Goal: Task Accomplishment & Management: Manage account settings

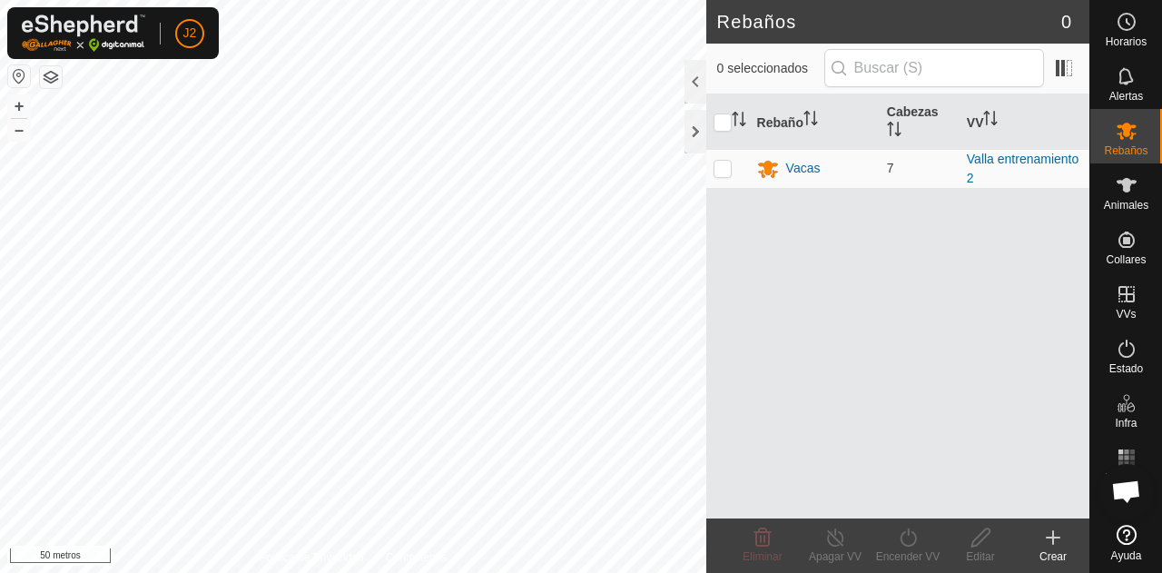
click at [1050, 545] on icon at bounding box center [1053, 538] width 22 height 22
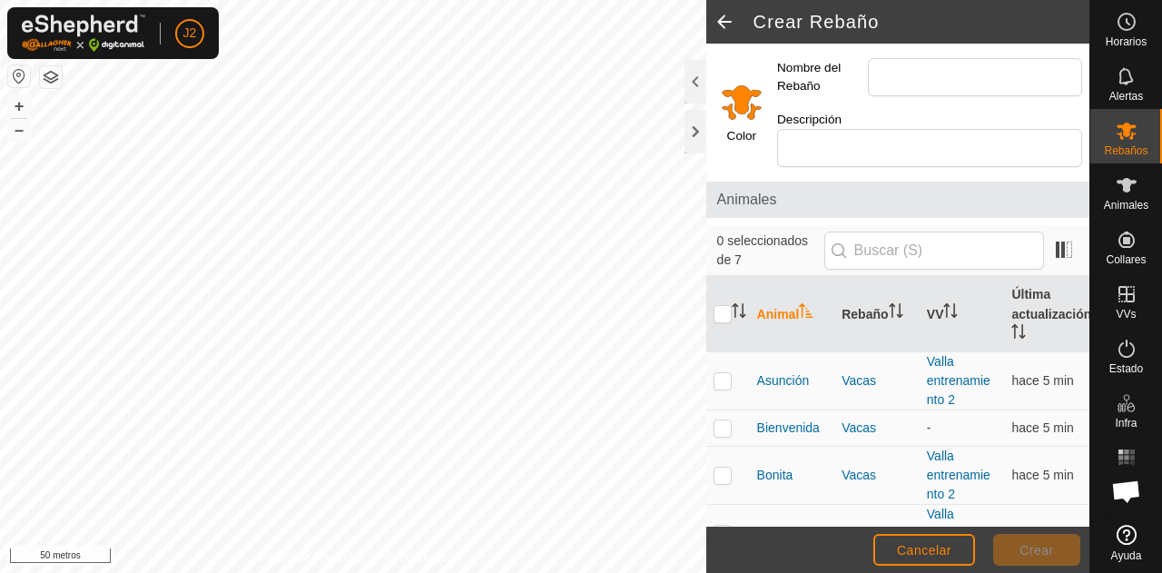
click at [730, 35] on span at bounding box center [724, 22] width 36 height 44
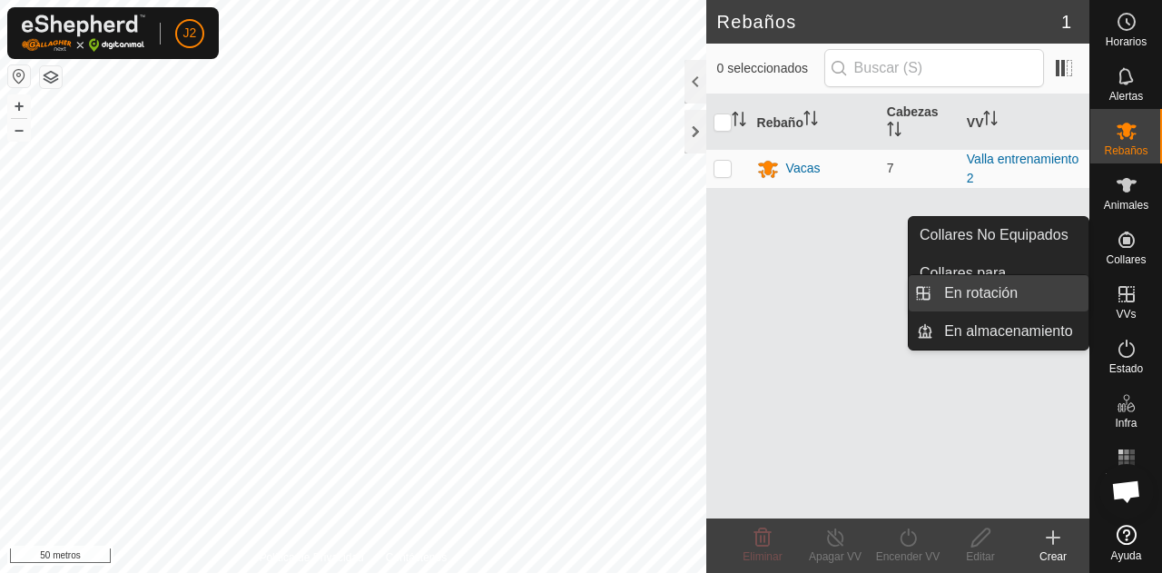
click at [1069, 302] on link "En rotación" at bounding box center [1011, 293] width 155 height 36
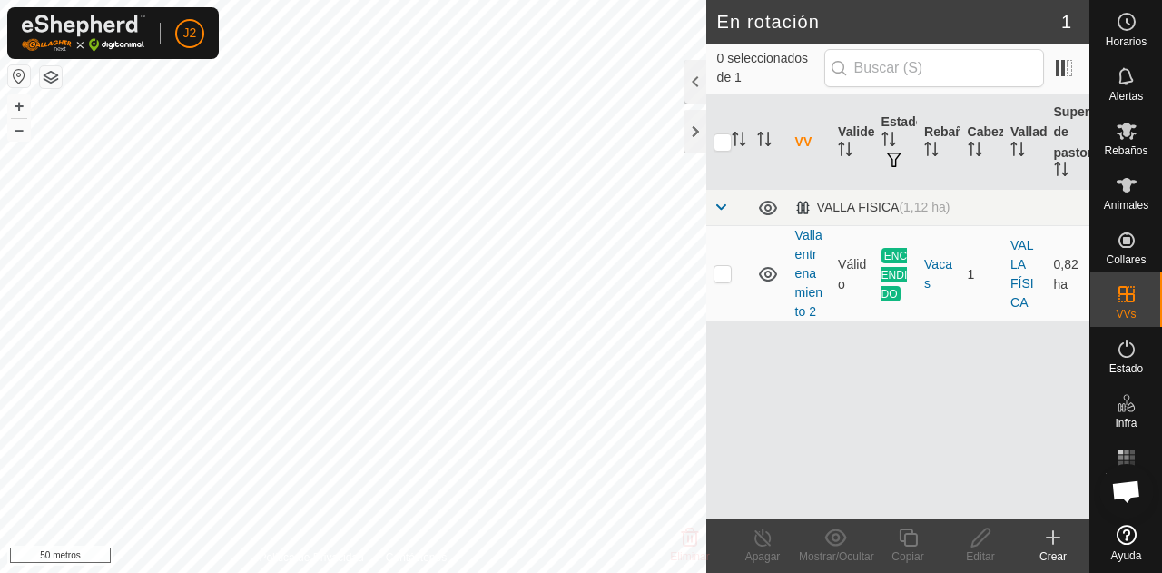
click at [1048, 537] on icon at bounding box center [1053, 538] width 22 height 22
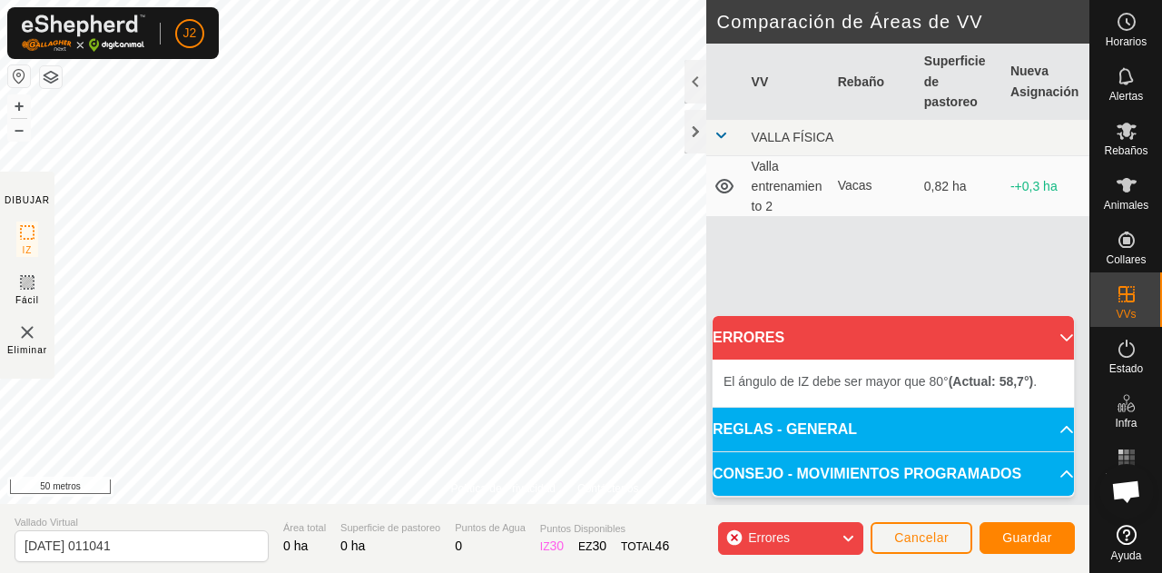
click at [716, 243] on div "Política de Privacidad Contáctenos + – ⇧ i 50 metros DIBUJAR IZ Fácil Eliminar …" at bounding box center [545, 286] width 1090 height 573
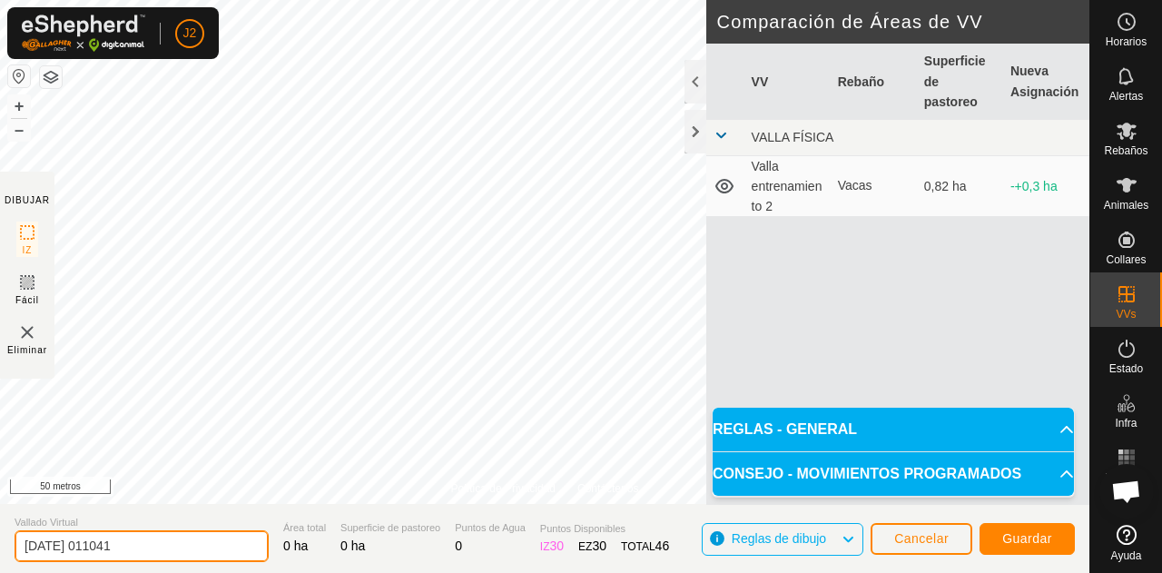
drag, startPoint x: 141, startPoint y: 544, endPoint x: 0, endPoint y: 544, distance: 140.8
click at [0, 544] on section "Vallado Virtual [DATE] 011041 Área total 0 ha Superficie de pastoreo 0 ha Punto…" at bounding box center [545, 538] width 1090 height 69
type input "VALLA PASTOREO"
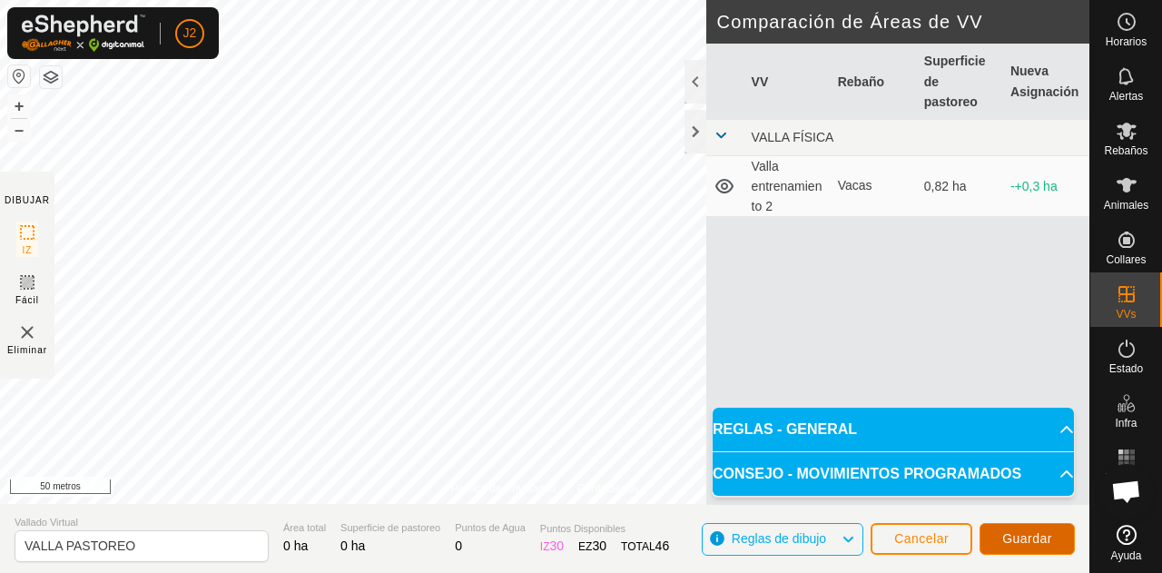
click at [1018, 537] on font "Guardar" at bounding box center [1028, 538] width 50 height 15
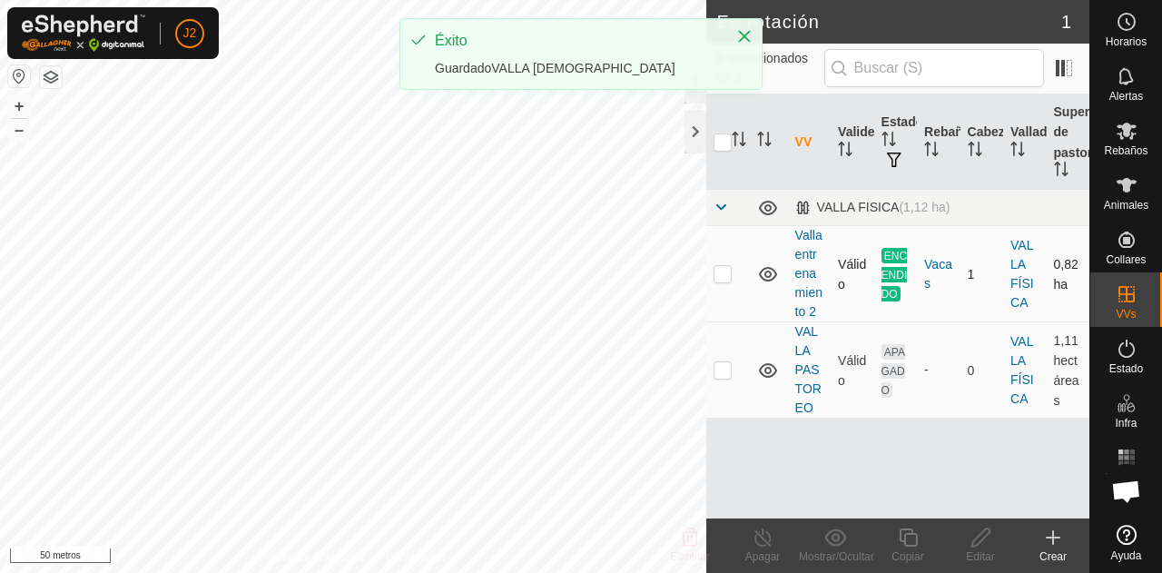
click at [719, 227] on div "En rotación 1 0 seleccionados de 1 VV Validez Estado Rebaño Cabezas Vallado Sup…" at bounding box center [545, 286] width 1090 height 573
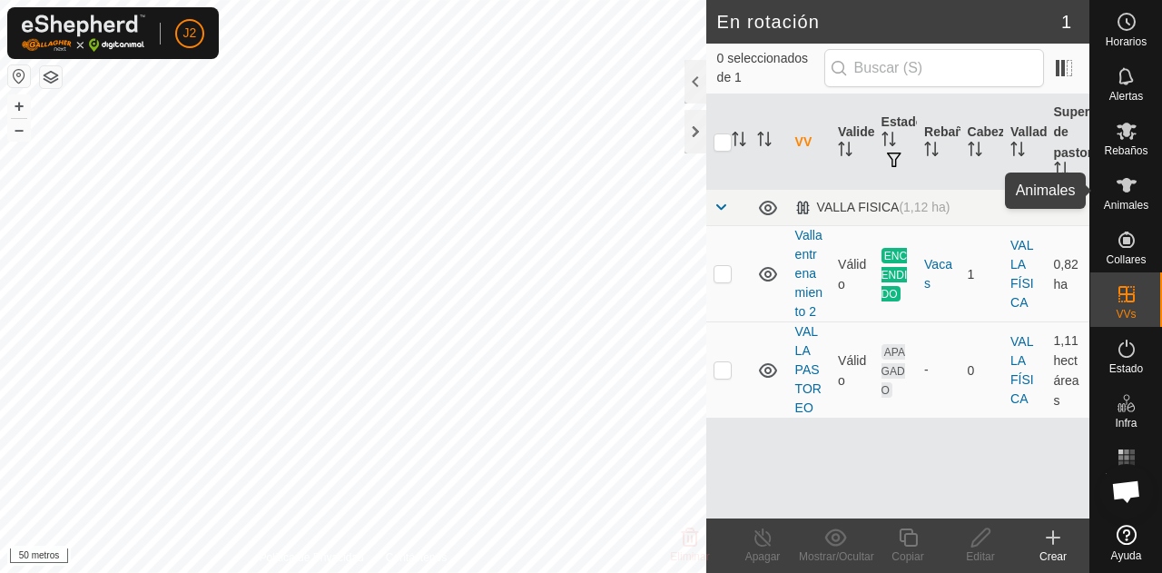
click at [1120, 188] on icon at bounding box center [1127, 185] width 22 height 22
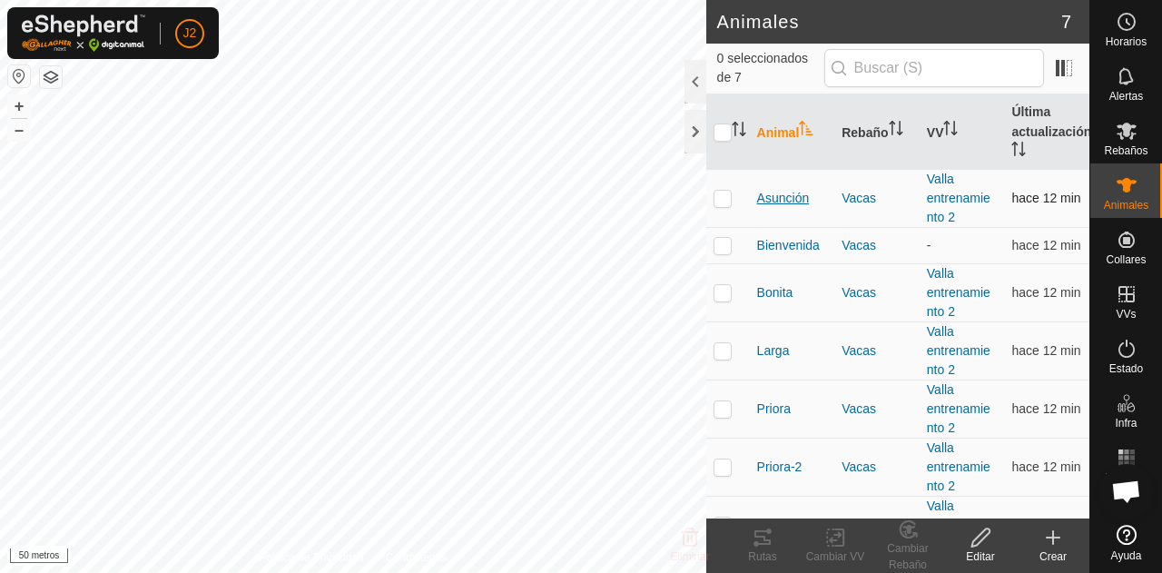
click at [799, 197] on font "Asunción" at bounding box center [783, 198] width 53 height 15
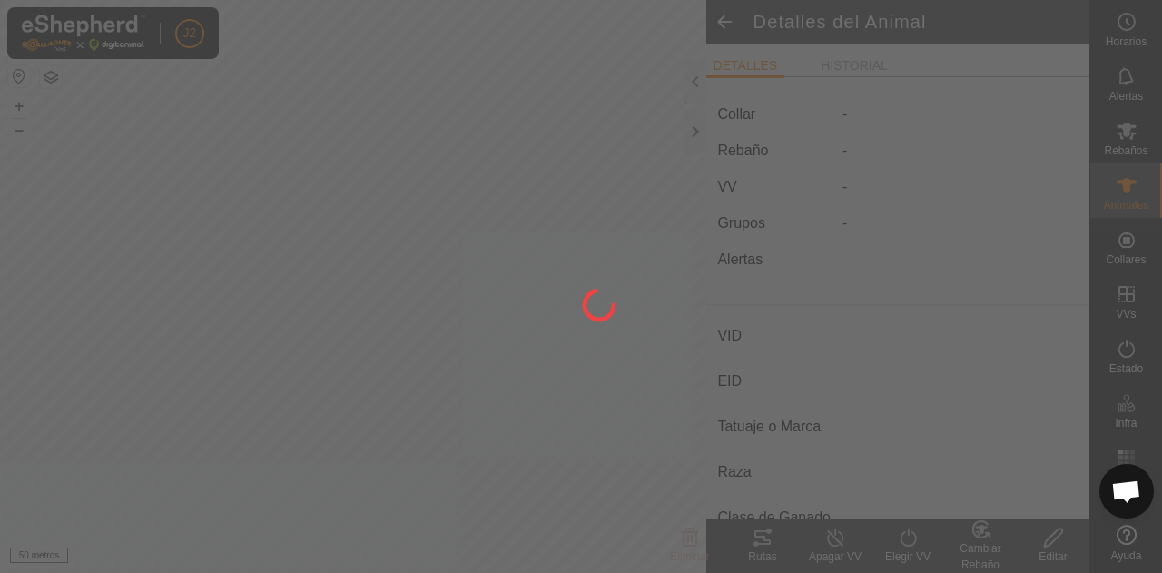
type input "Asuncion"
type input "-"
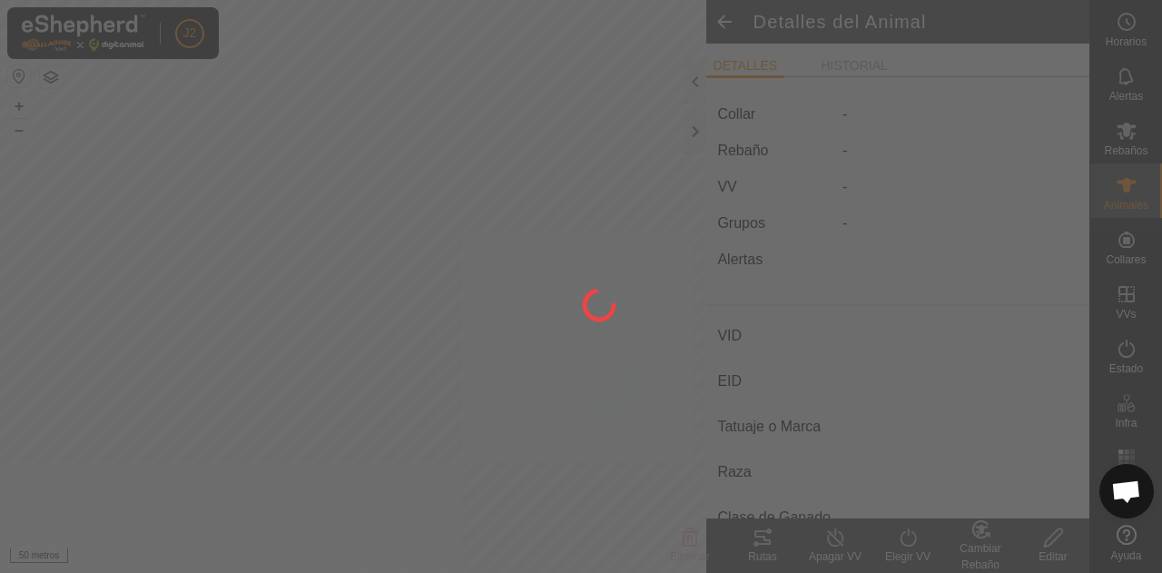
type input "0 kg"
type input "-"
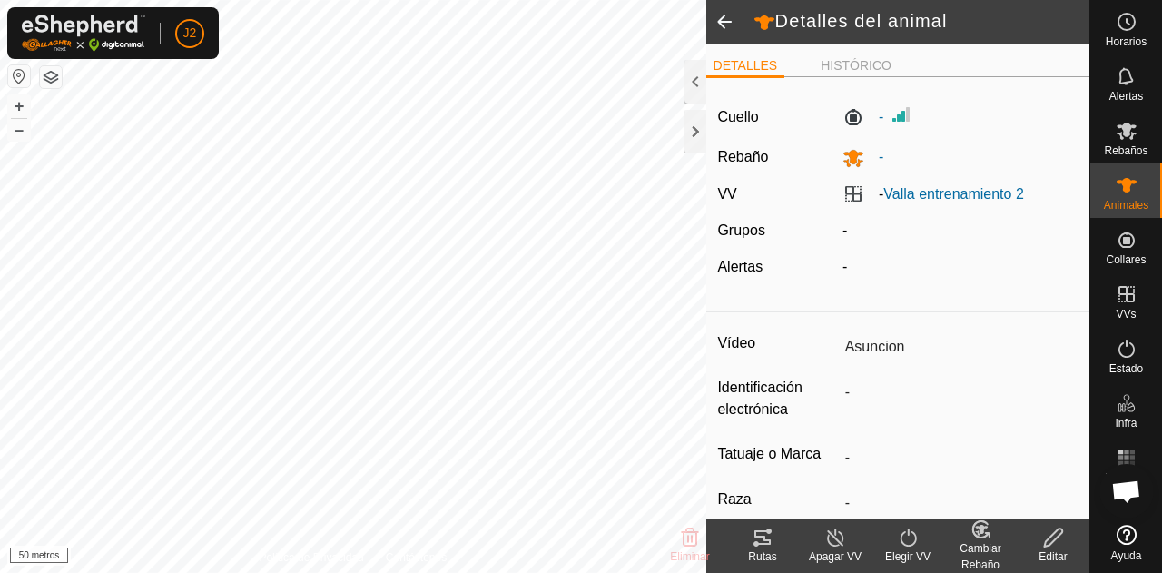
click at [761, 535] on icon at bounding box center [763, 538] width 22 height 22
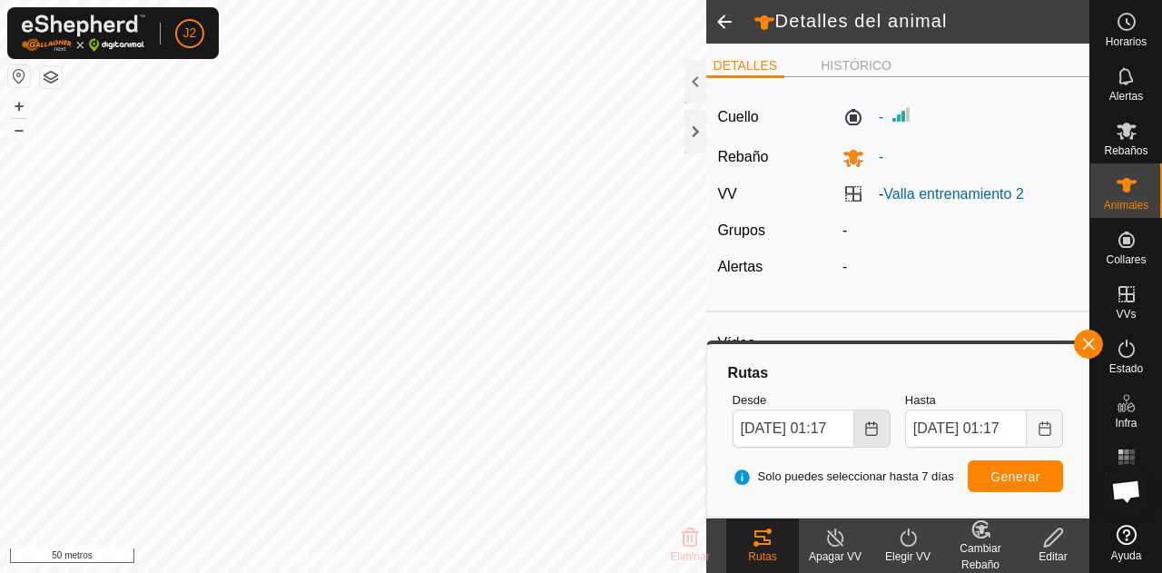
click at [866, 428] on icon "Elija fecha" at bounding box center [872, 428] width 12 height 15
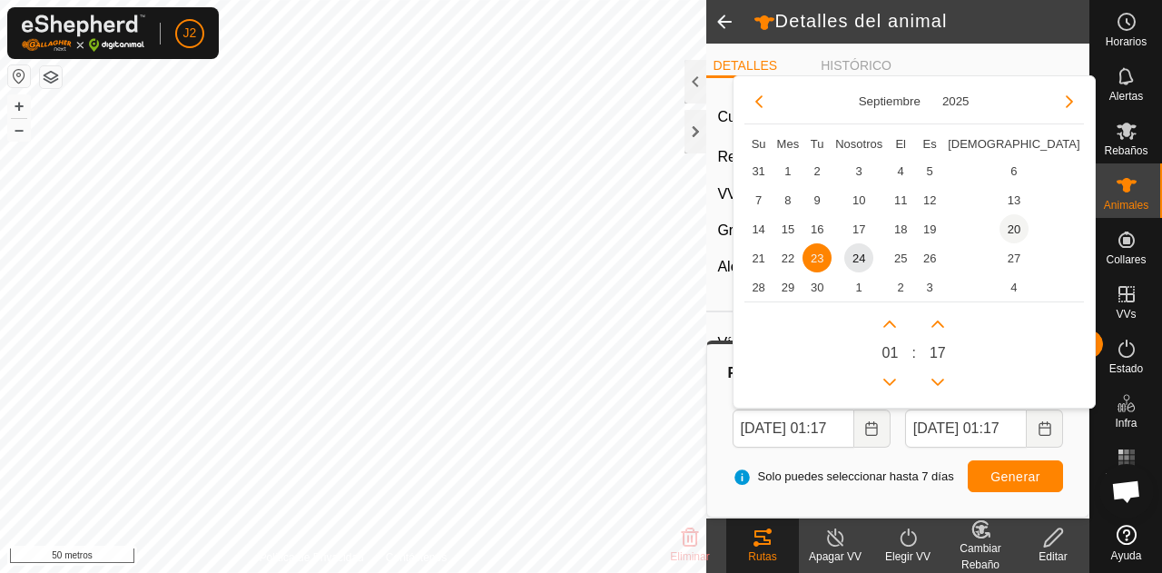
click at [1000, 229] on span "20" at bounding box center [1014, 228] width 29 height 29
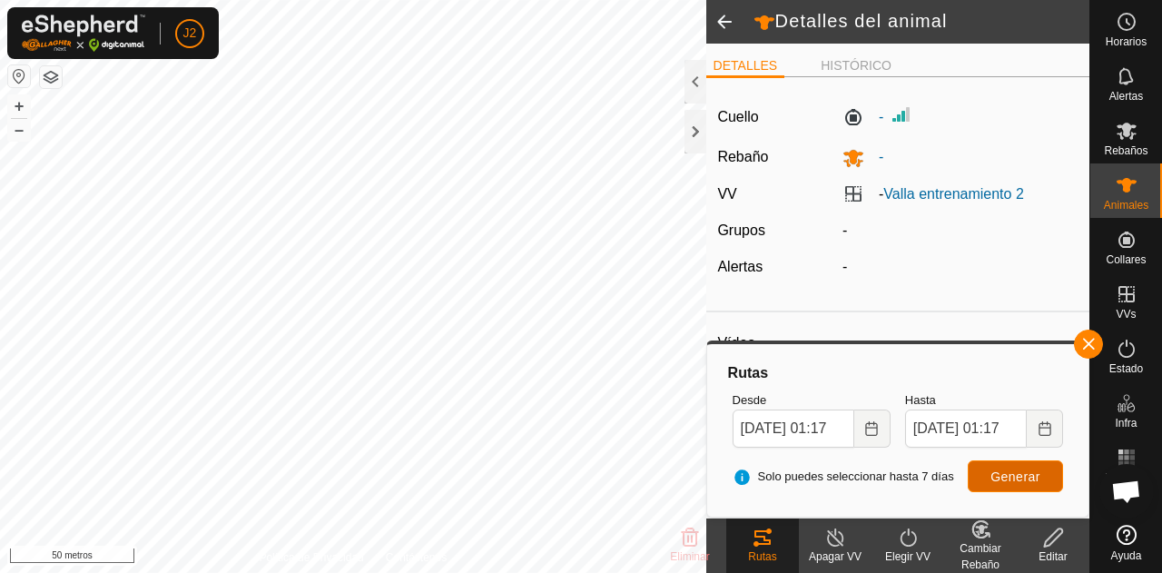
click at [1007, 462] on button "Generar" at bounding box center [1015, 476] width 95 height 32
click at [870, 422] on icon "Elija fecha" at bounding box center [872, 428] width 15 height 15
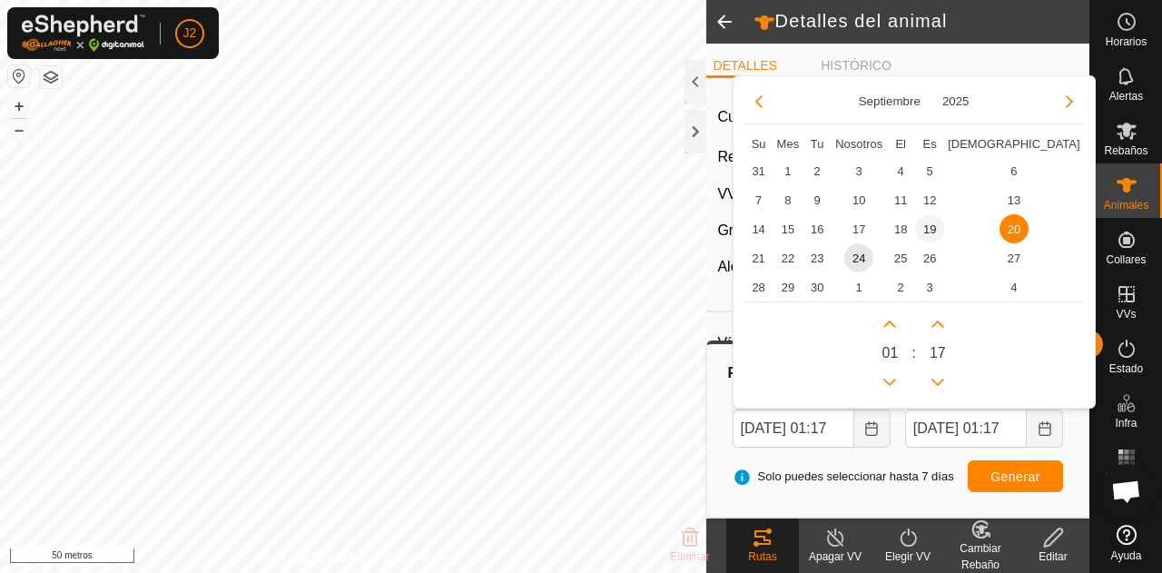
click at [934, 231] on span "19" at bounding box center [929, 228] width 29 height 29
type input "[DATE] 01:17"
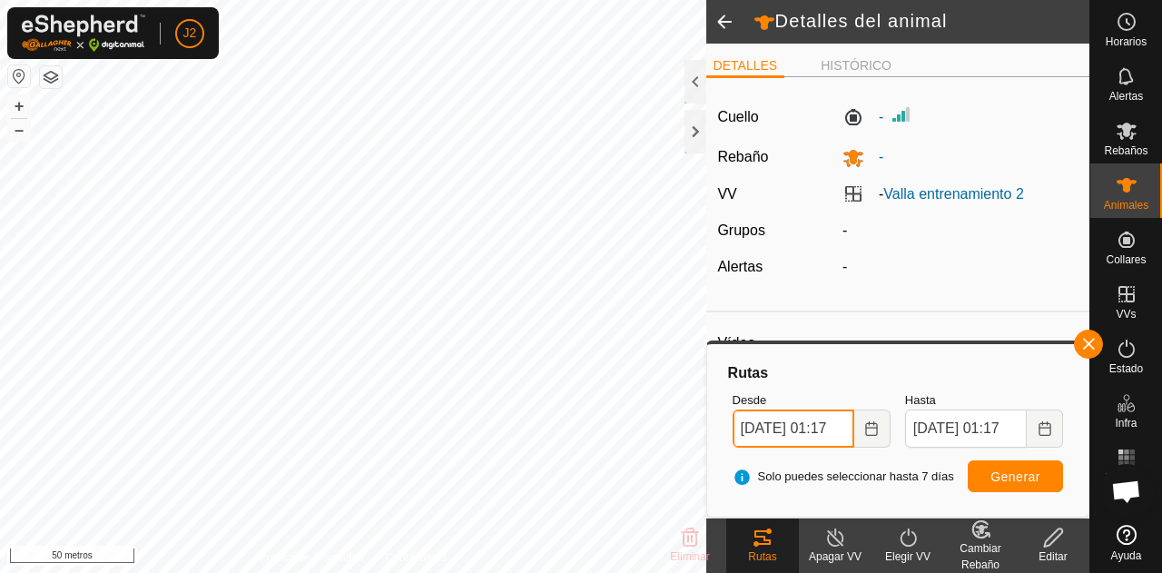
scroll to position [0, 20]
click at [996, 479] on font "Generar" at bounding box center [1016, 476] width 50 height 15
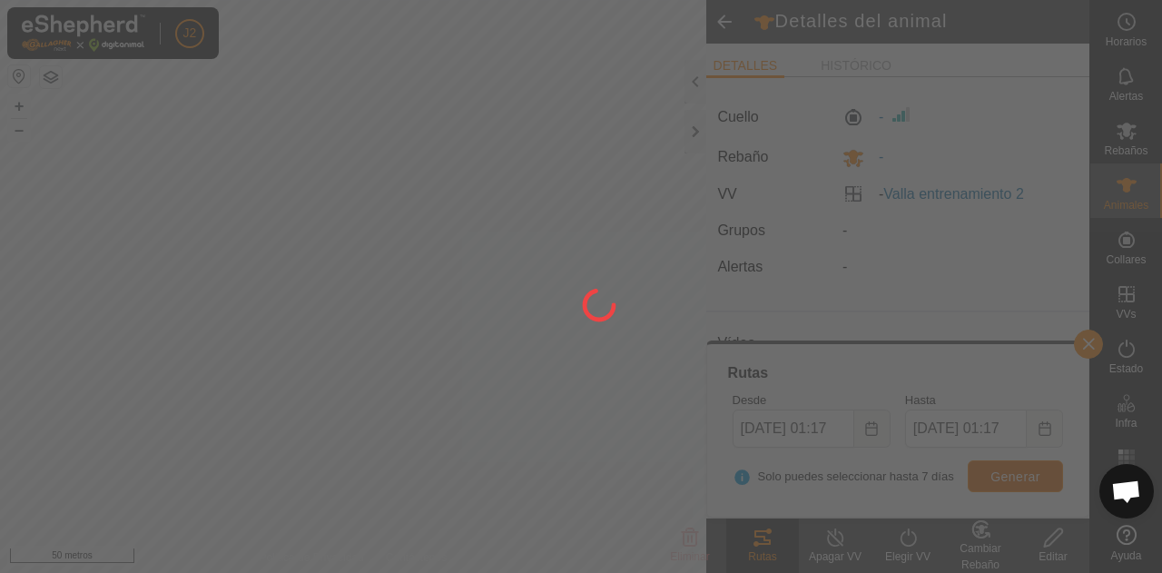
scroll to position [0, 0]
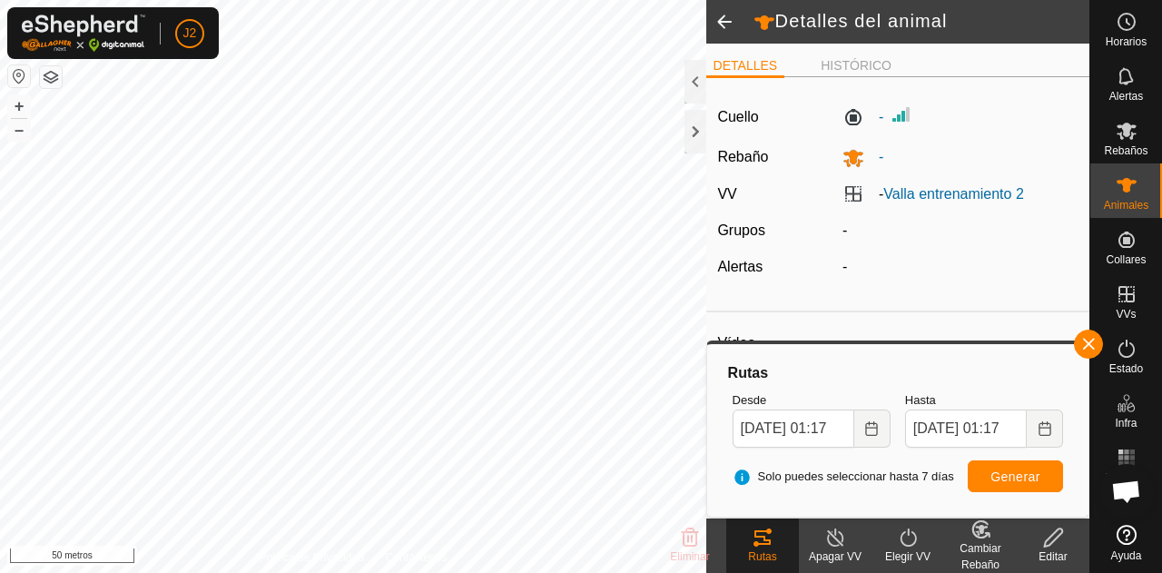
click at [724, 23] on span at bounding box center [724, 22] width 36 height 44
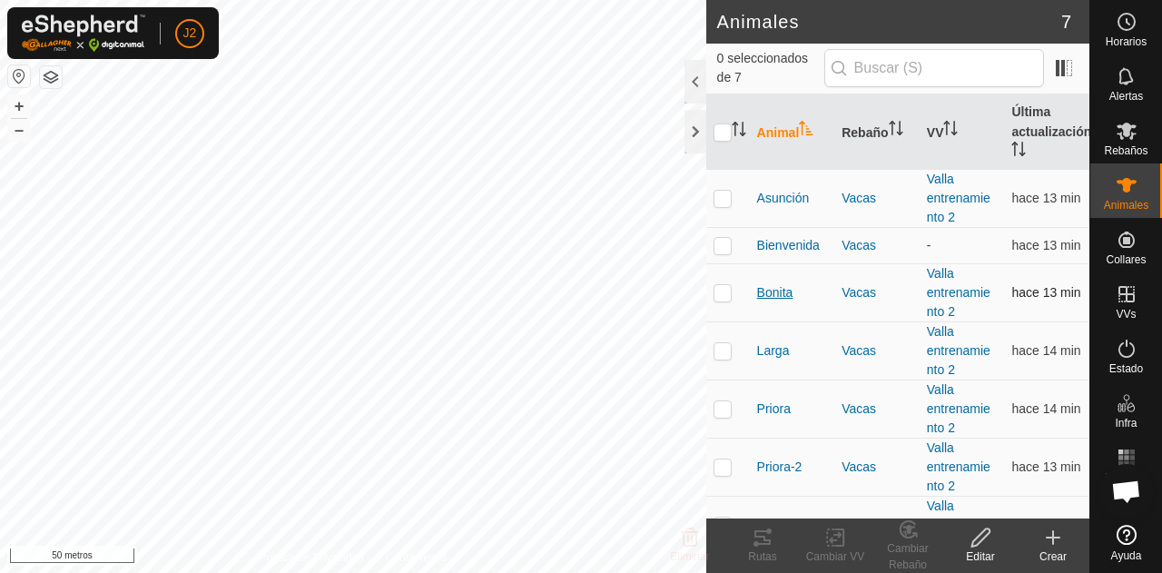
click at [775, 289] on font "Bonita" at bounding box center [775, 292] width 36 height 15
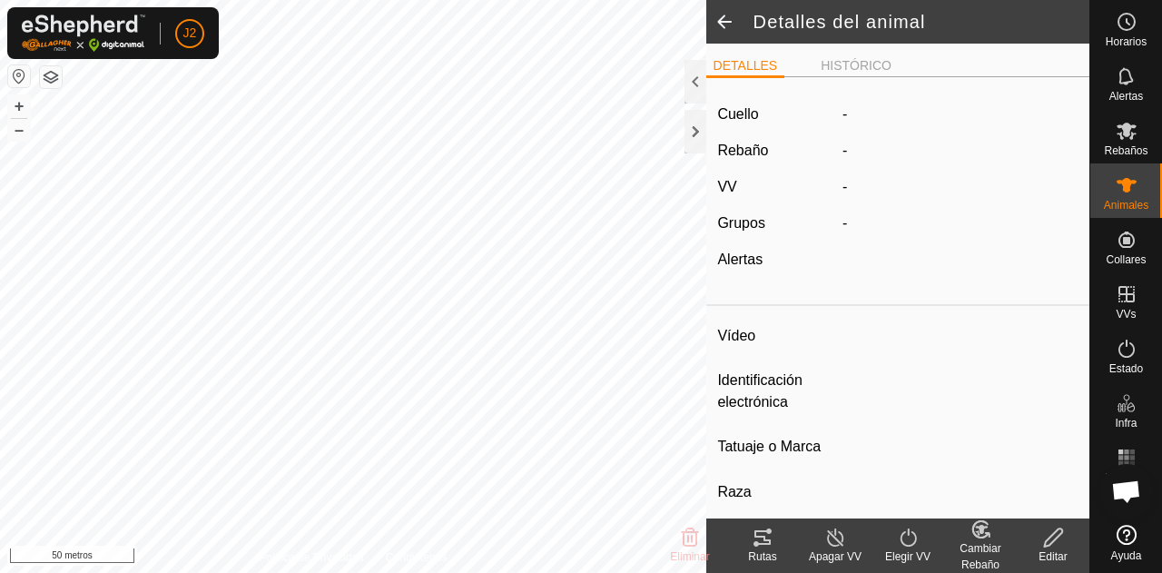
type input "Bonita"
type input "-"
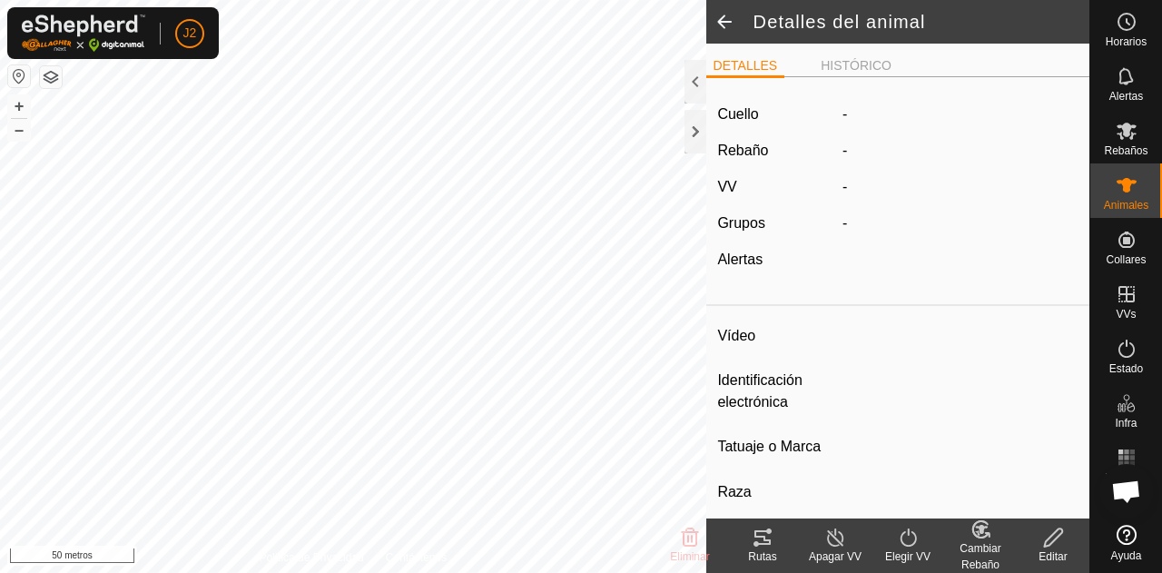
type input "0 kg"
type input "-"
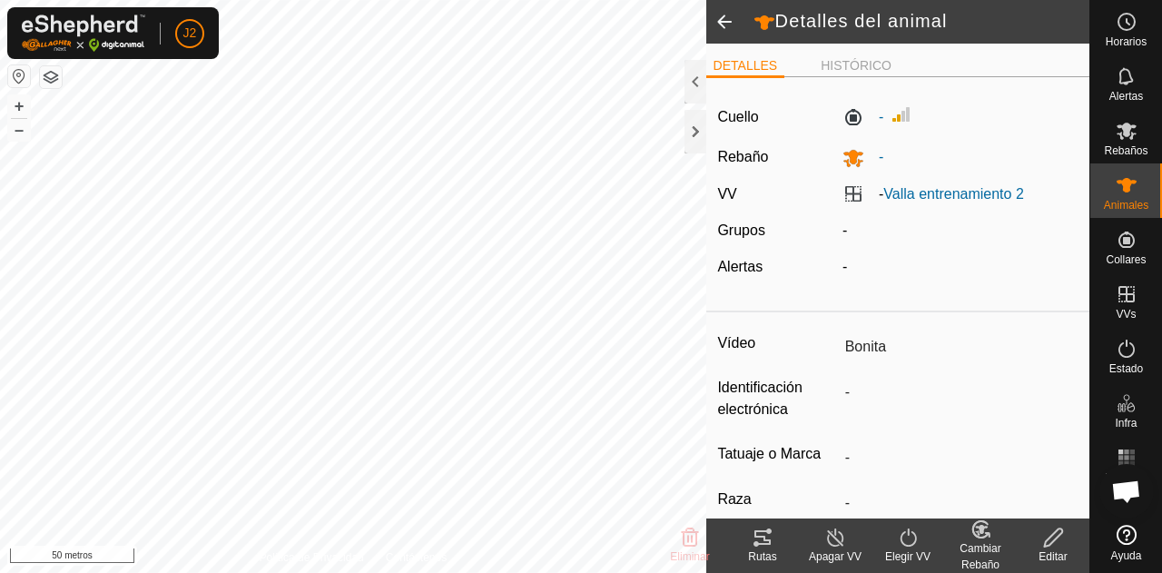
click at [762, 531] on icon at bounding box center [763, 537] width 16 height 15
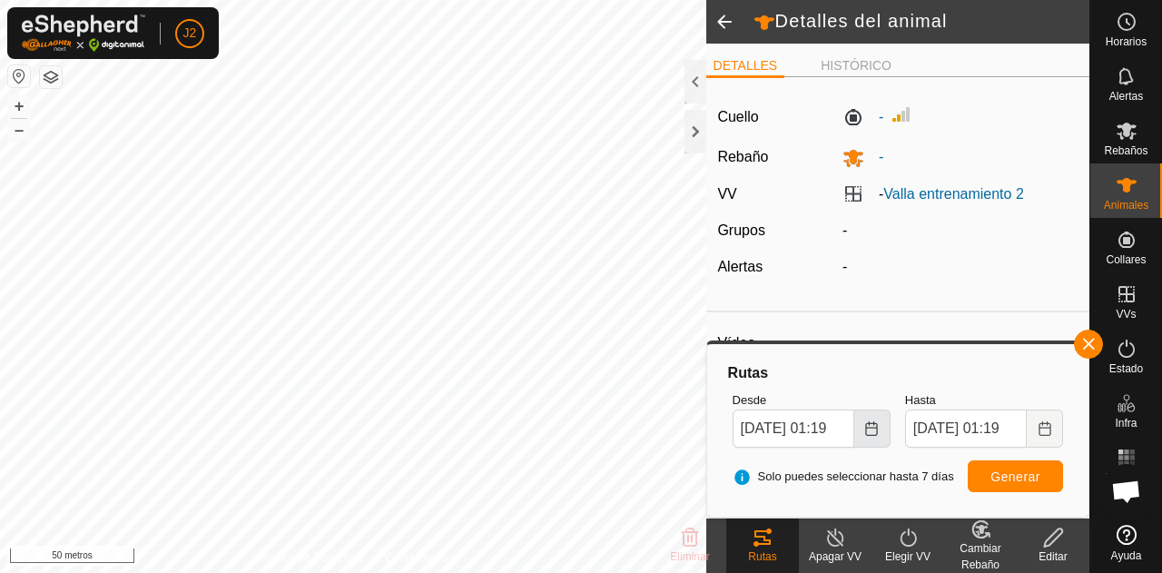
click at [866, 426] on icon "Elija fecha" at bounding box center [872, 428] width 12 height 15
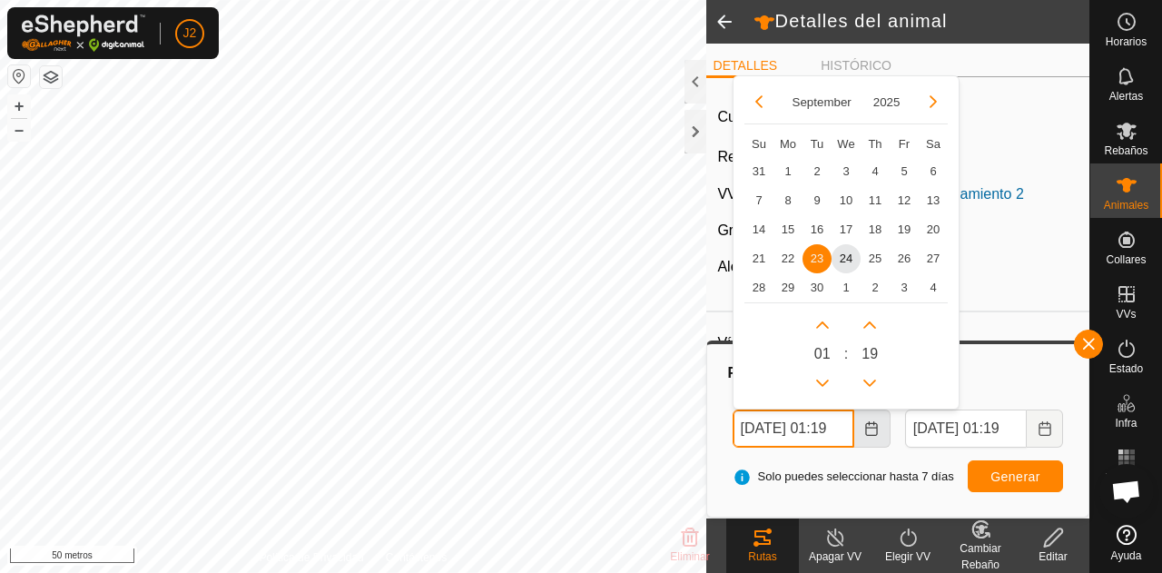
scroll to position [0, 20]
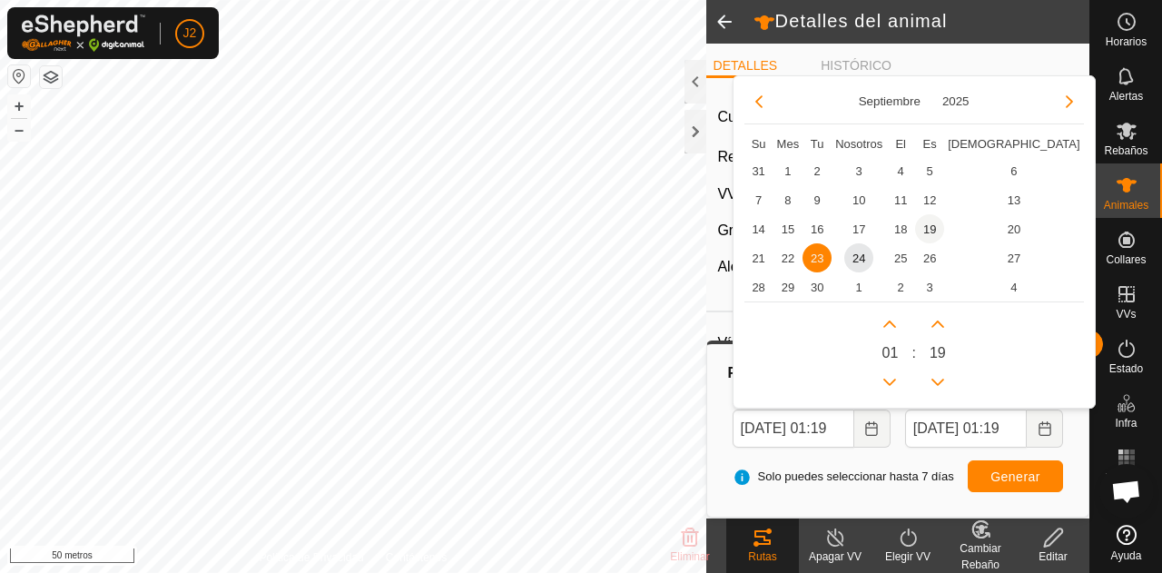
click at [932, 229] on span "19" at bounding box center [929, 228] width 29 height 29
type input "[DATE] 01:19"
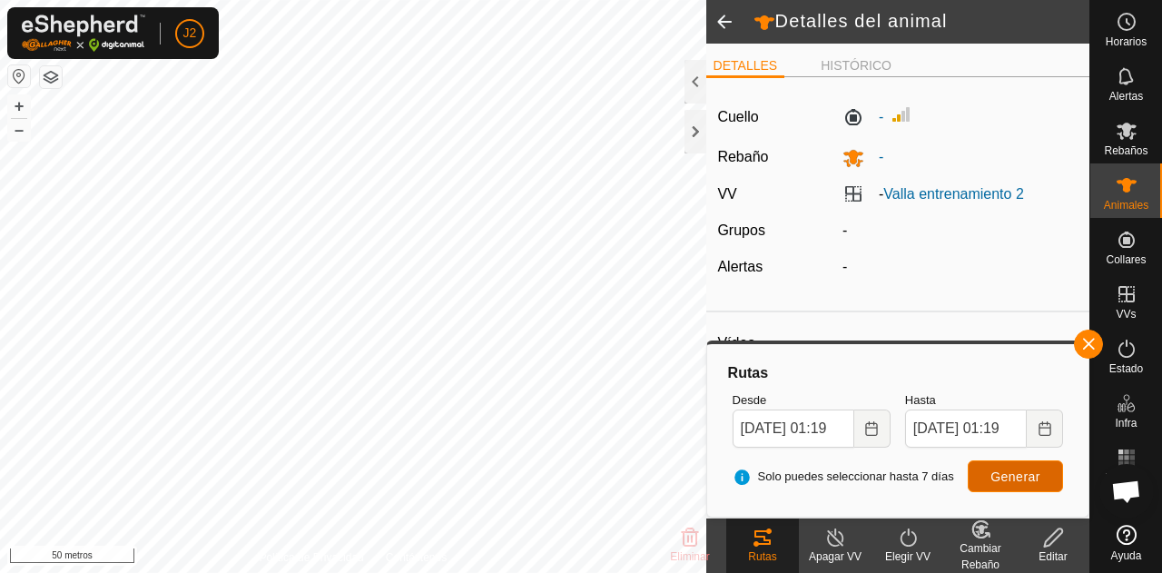
click at [982, 477] on button "Generar" at bounding box center [1015, 476] width 95 height 32
click at [721, 29] on span at bounding box center [724, 22] width 36 height 44
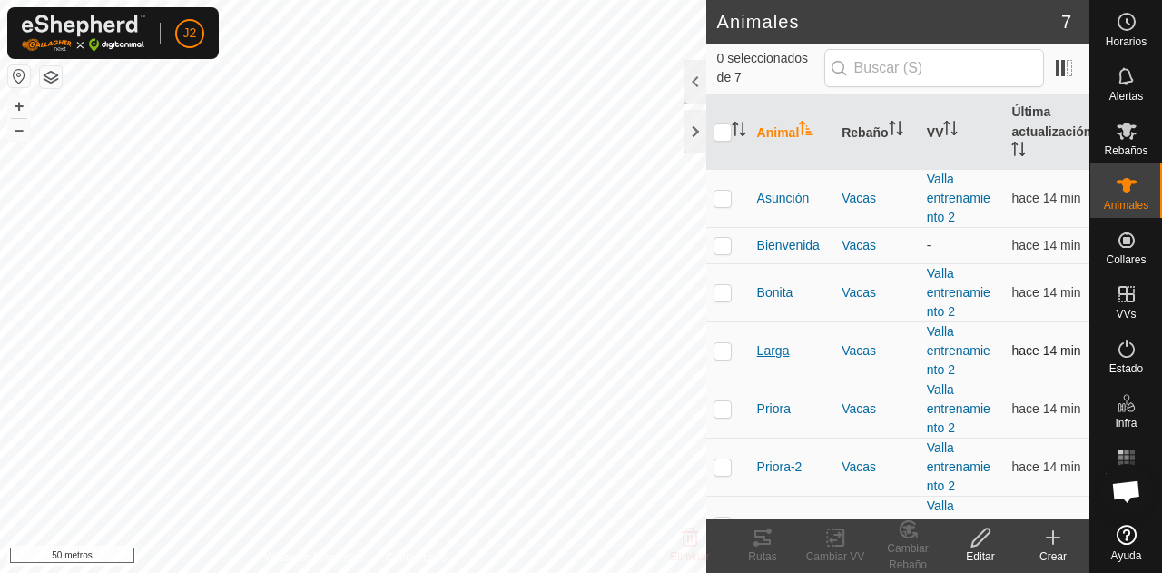
click at [770, 354] on font "Larga" at bounding box center [773, 350] width 33 height 15
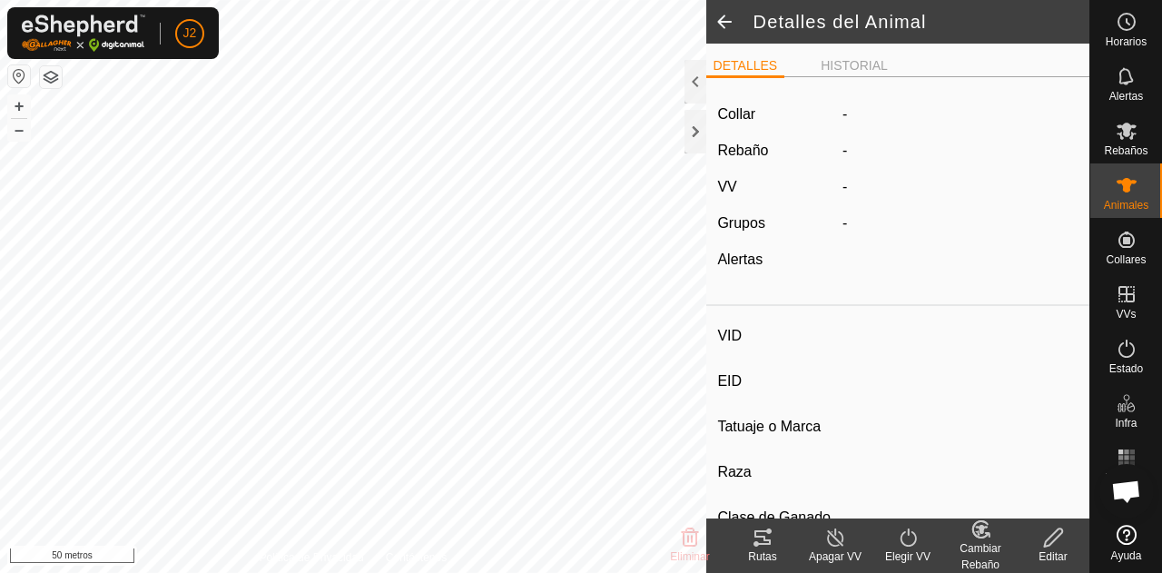
type input "Larga"
type input "-"
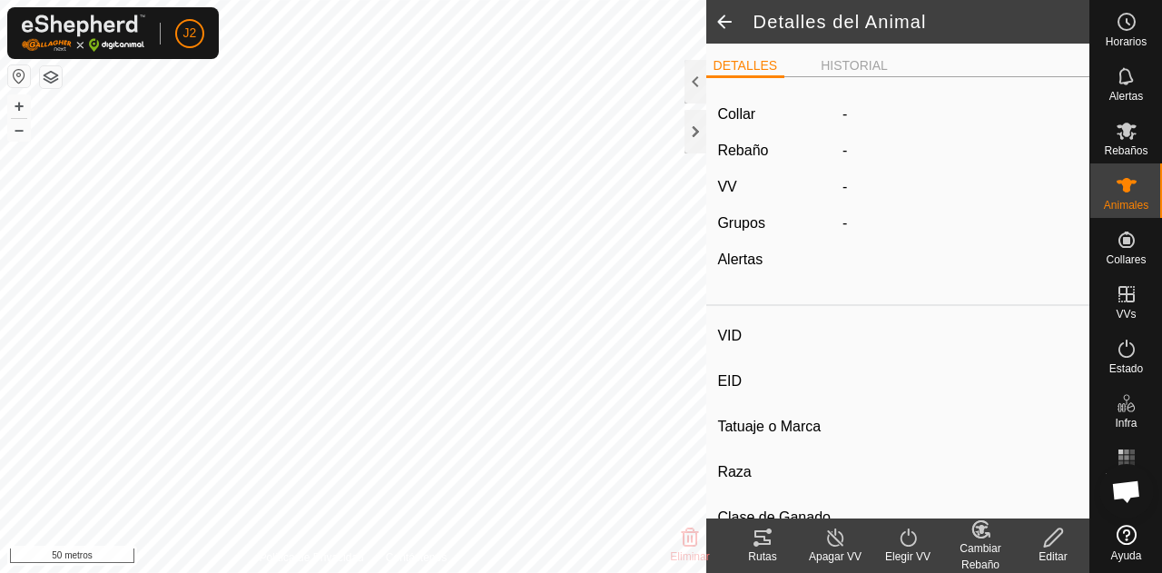
type input "0 kg"
type input "-"
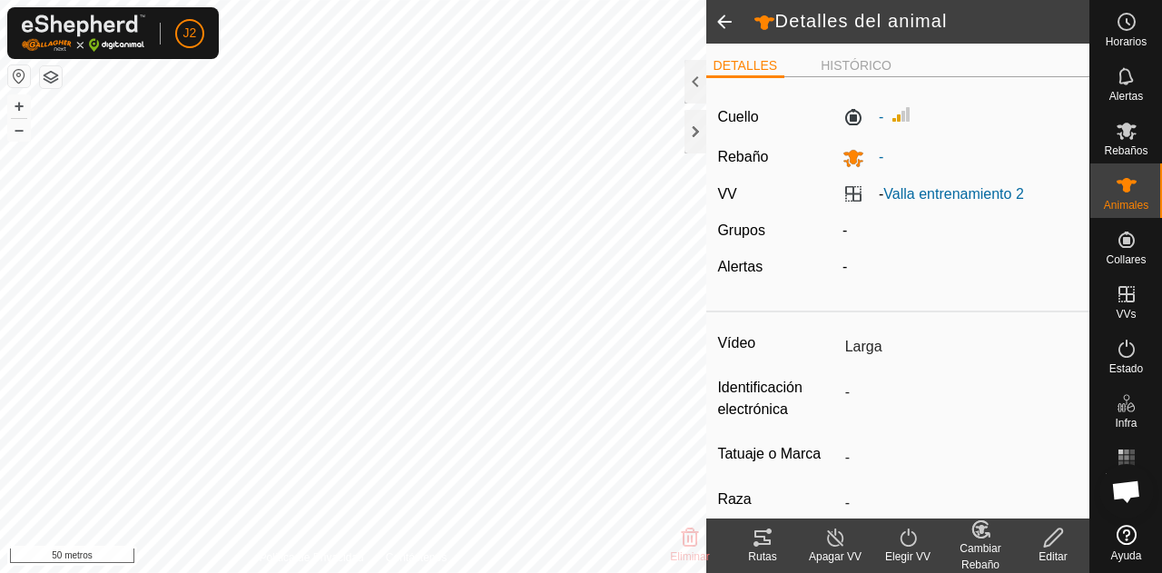
click at [765, 535] on icon at bounding box center [763, 538] width 22 height 22
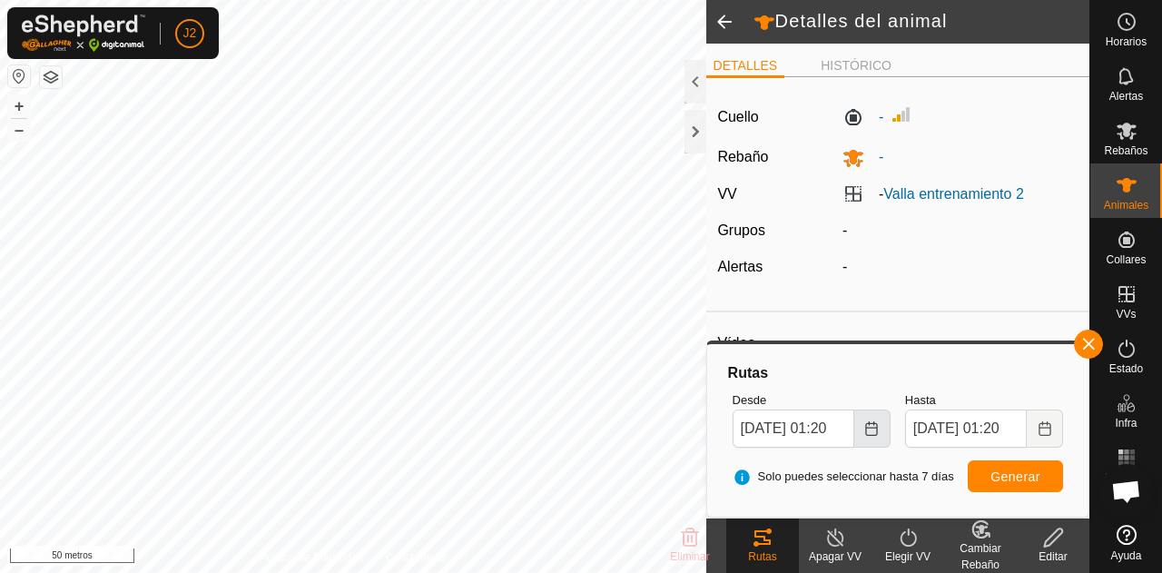
click at [866, 426] on icon "Elija fecha" at bounding box center [872, 428] width 12 height 15
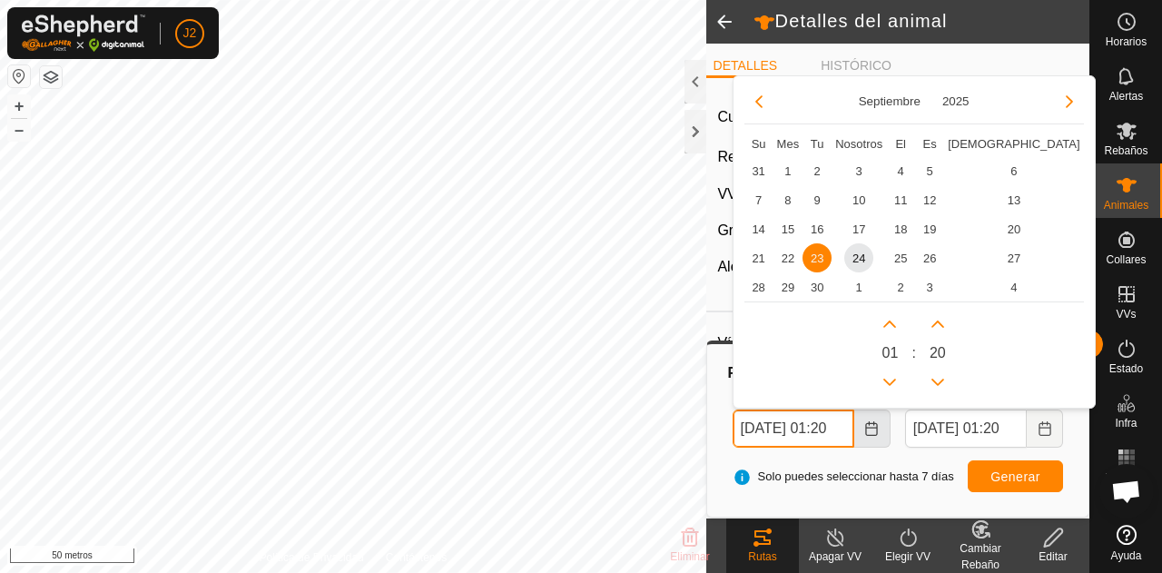
scroll to position [0, 20]
click at [1000, 230] on span "20" at bounding box center [1014, 228] width 29 height 29
type input "[DATE] 01:20"
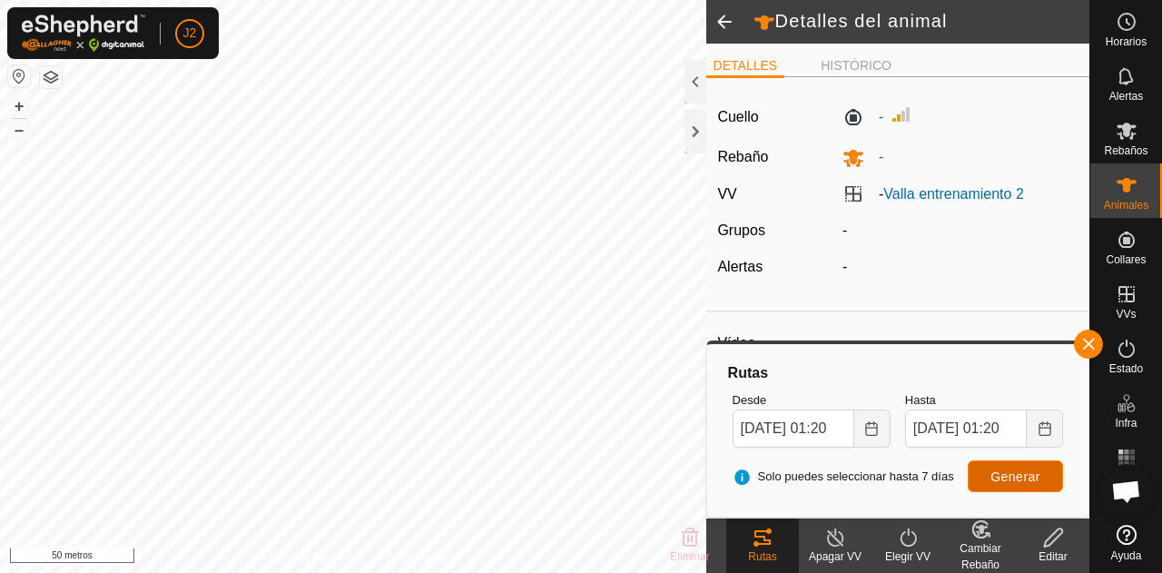
click at [999, 477] on font "Generar" at bounding box center [1016, 476] width 50 height 15
click at [725, 32] on span at bounding box center [724, 22] width 36 height 44
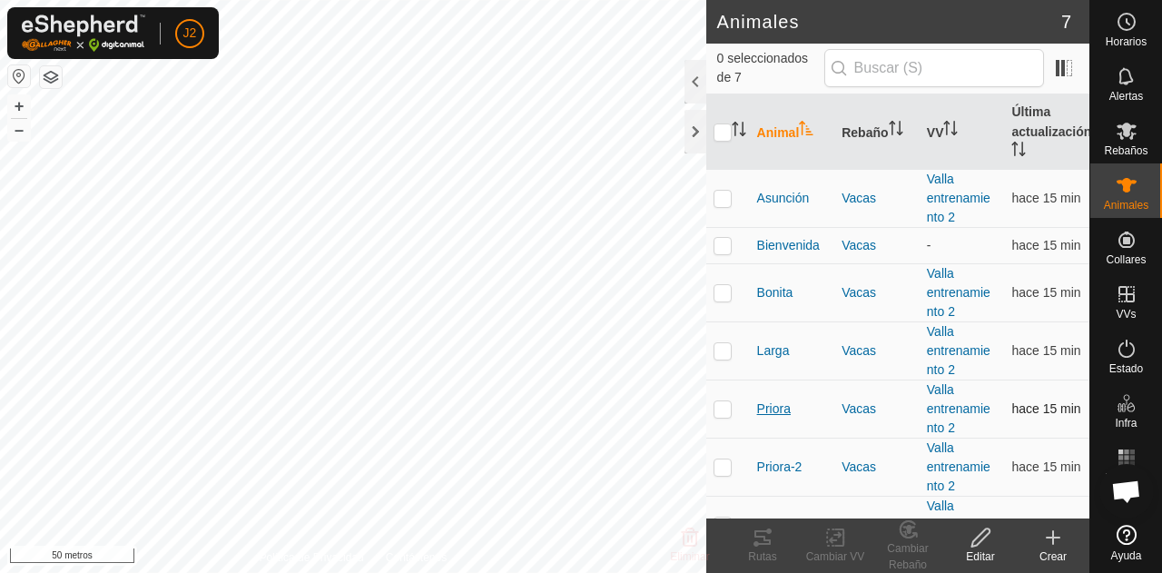
click at [776, 411] on font "Priora" at bounding box center [774, 408] width 34 height 15
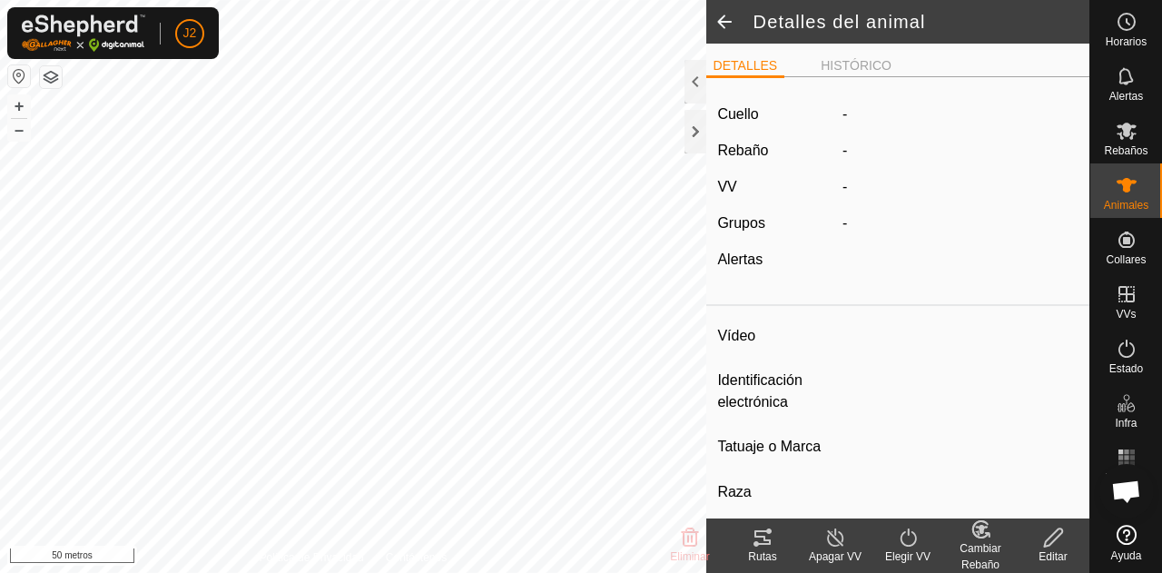
type input "Priora"
type input "-"
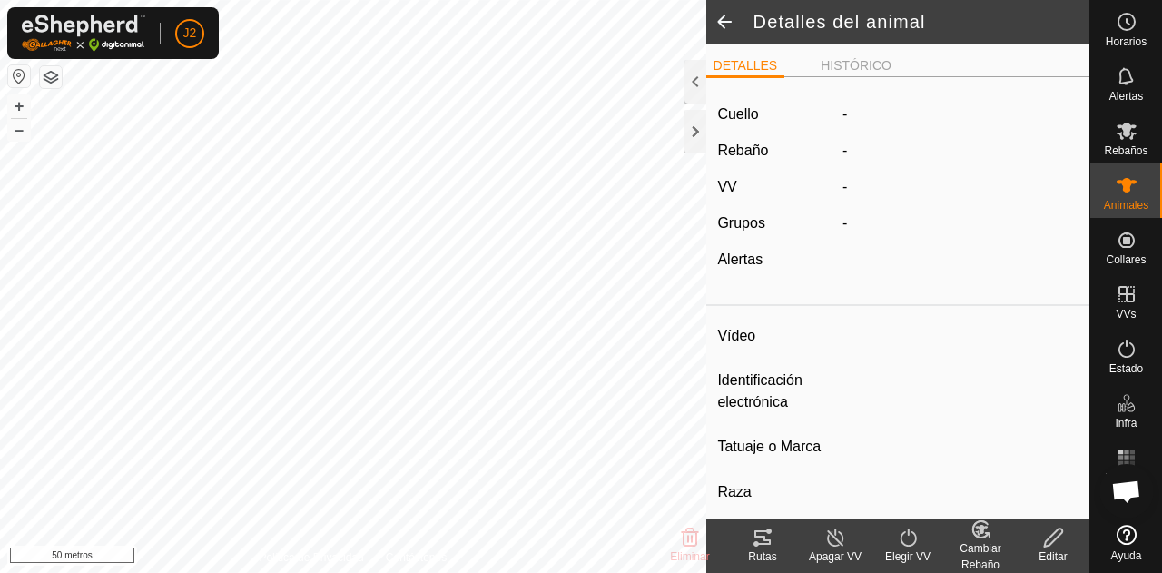
type input "0 kg"
type input "-"
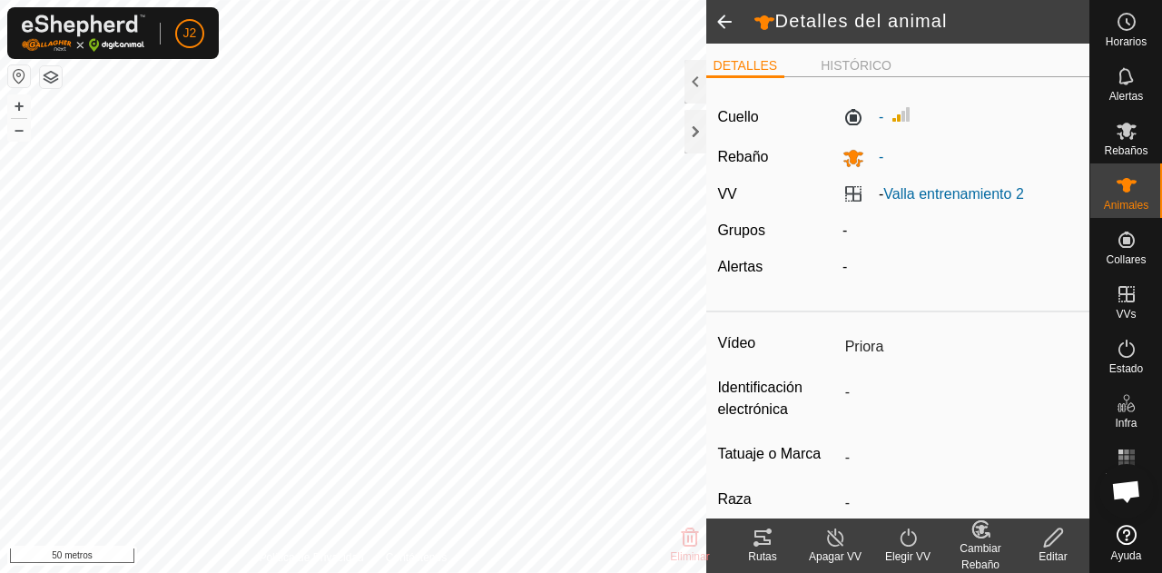
click at [762, 542] on icon at bounding box center [763, 538] width 22 height 22
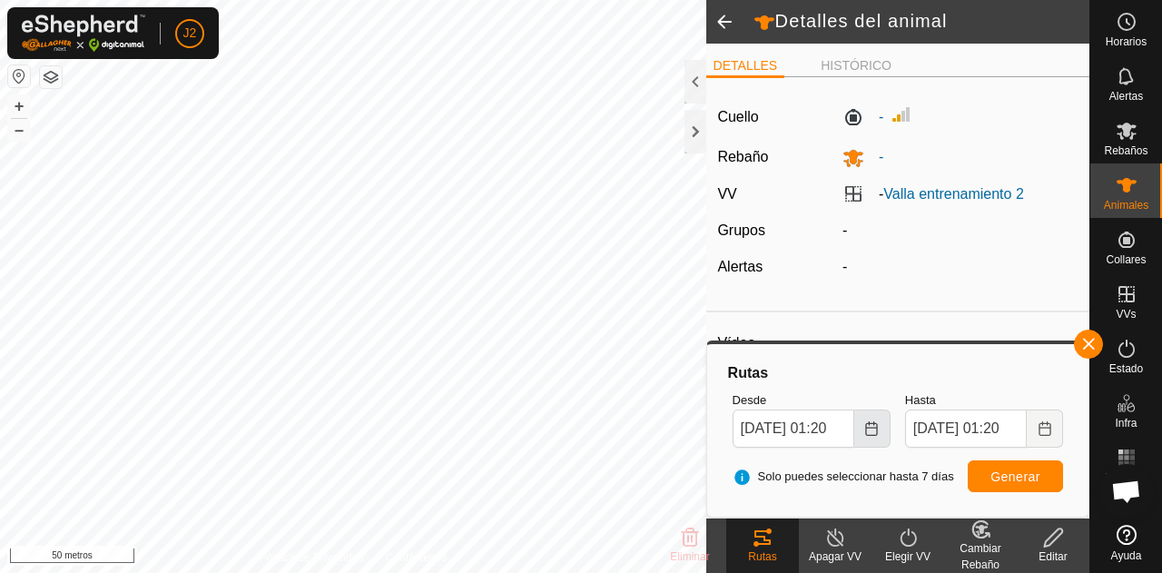
click at [870, 429] on icon "Elija fecha" at bounding box center [872, 428] width 15 height 15
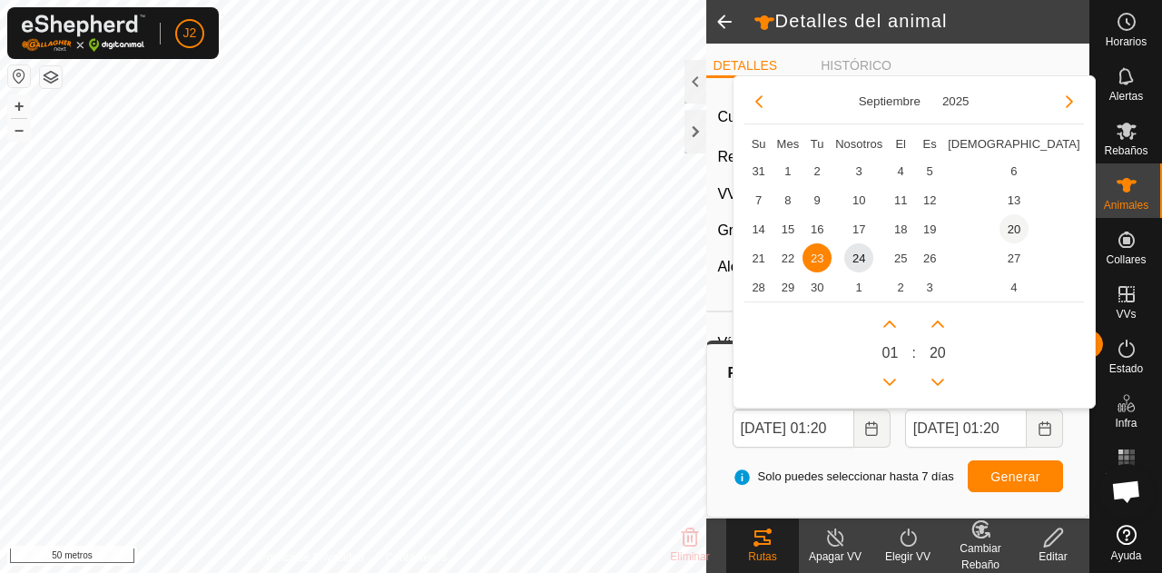
click at [1000, 213] on span "13" at bounding box center [1014, 199] width 29 height 29
type input "[DATE] 01:20"
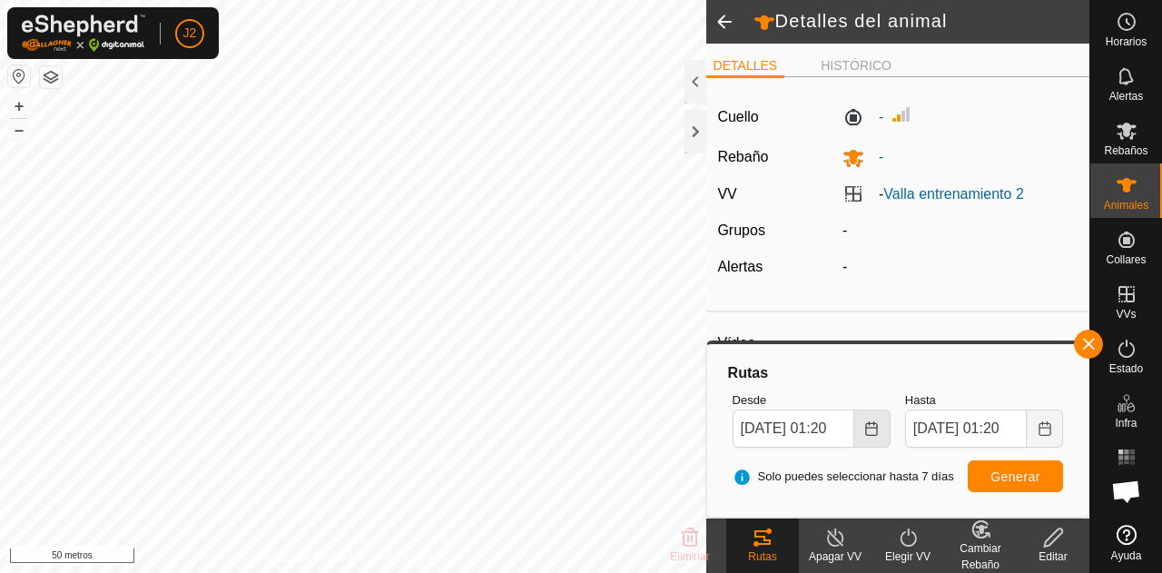
click at [857, 440] on button "Elija fecha" at bounding box center [873, 429] width 36 height 38
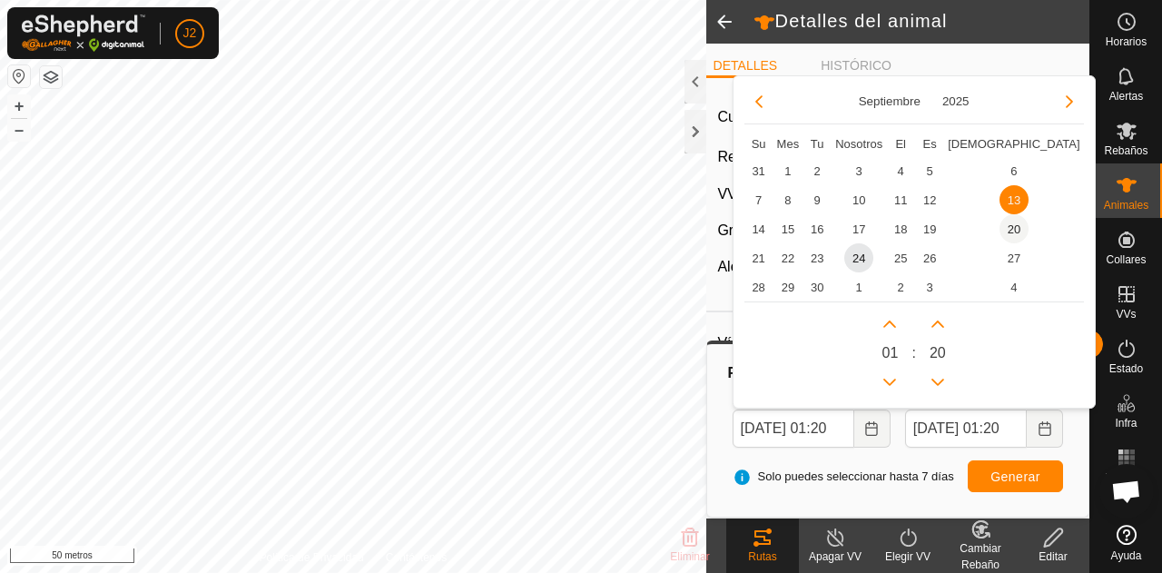
click at [1000, 233] on span "20" at bounding box center [1014, 228] width 29 height 29
type input "[DATE] 01:20"
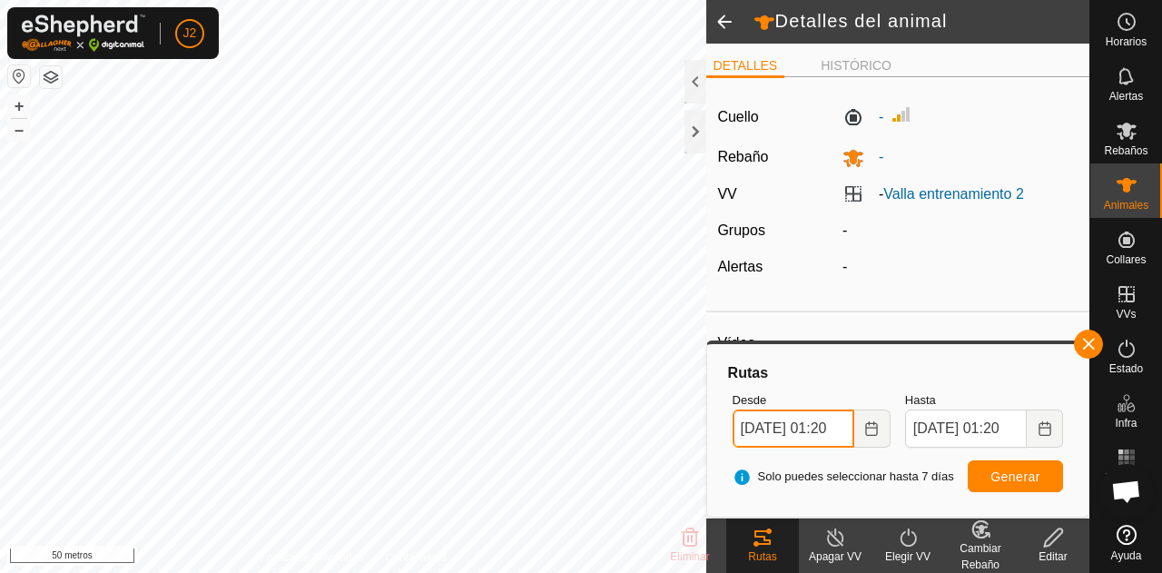
scroll to position [0, 20]
click at [988, 471] on button "Generar" at bounding box center [1015, 476] width 95 height 32
click at [1042, 431] on icon "Elija fecha" at bounding box center [1045, 428] width 15 height 15
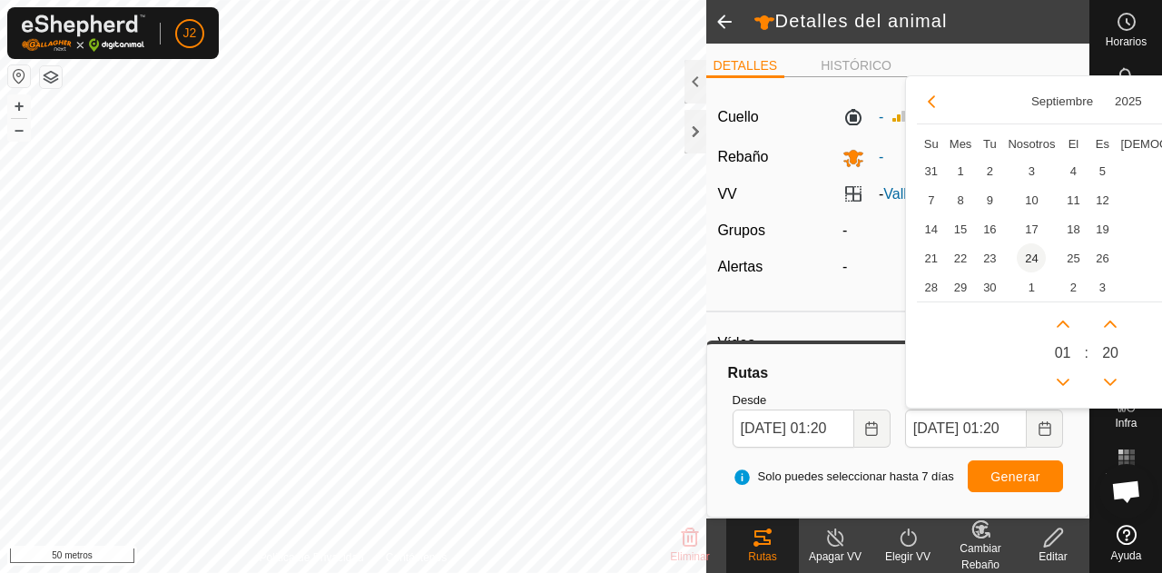
click at [1033, 265] on span "24" at bounding box center [1031, 257] width 29 height 29
type input "[DATE] 01:20"
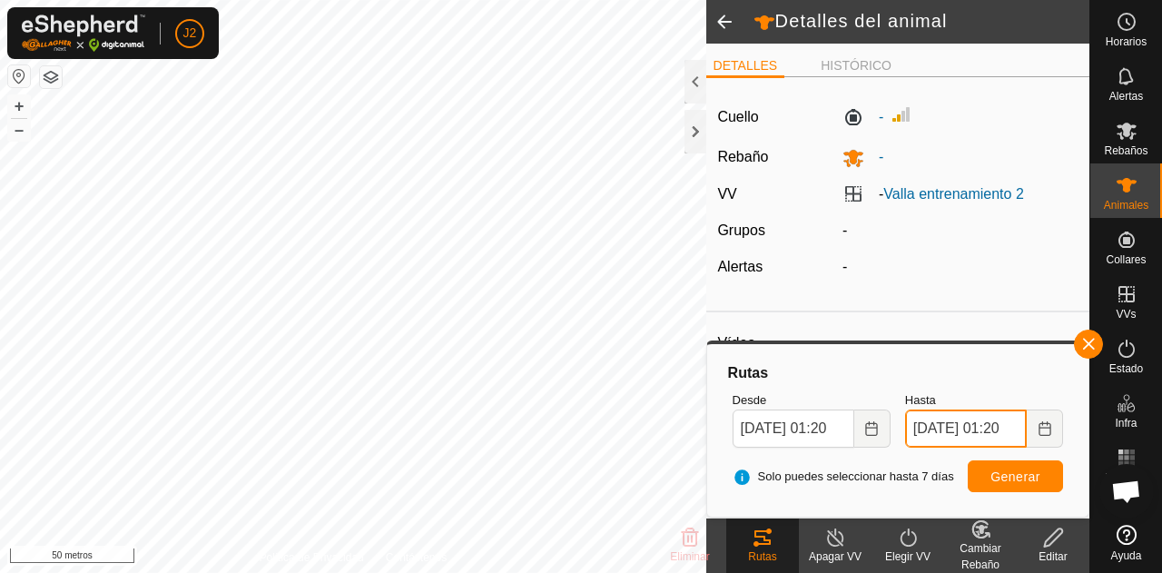
scroll to position [0, 20]
click at [1010, 471] on font "Generar" at bounding box center [1016, 476] width 50 height 15
click at [734, 18] on span at bounding box center [724, 22] width 36 height 44
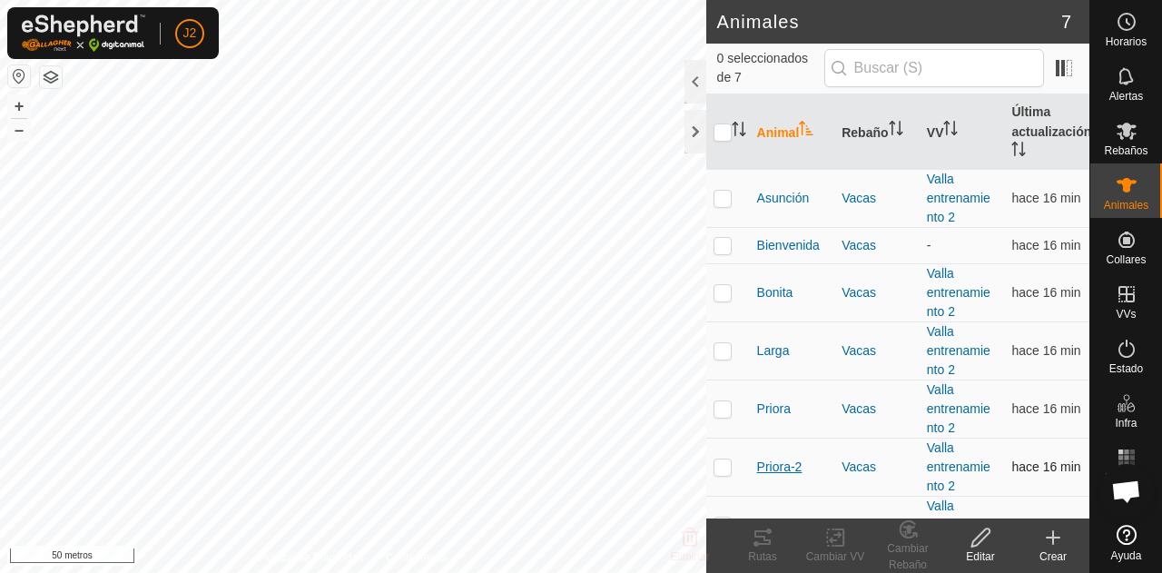
click at [772, 471] on font "Priora-2" at bounding box center [779, 466] width 45 height 15
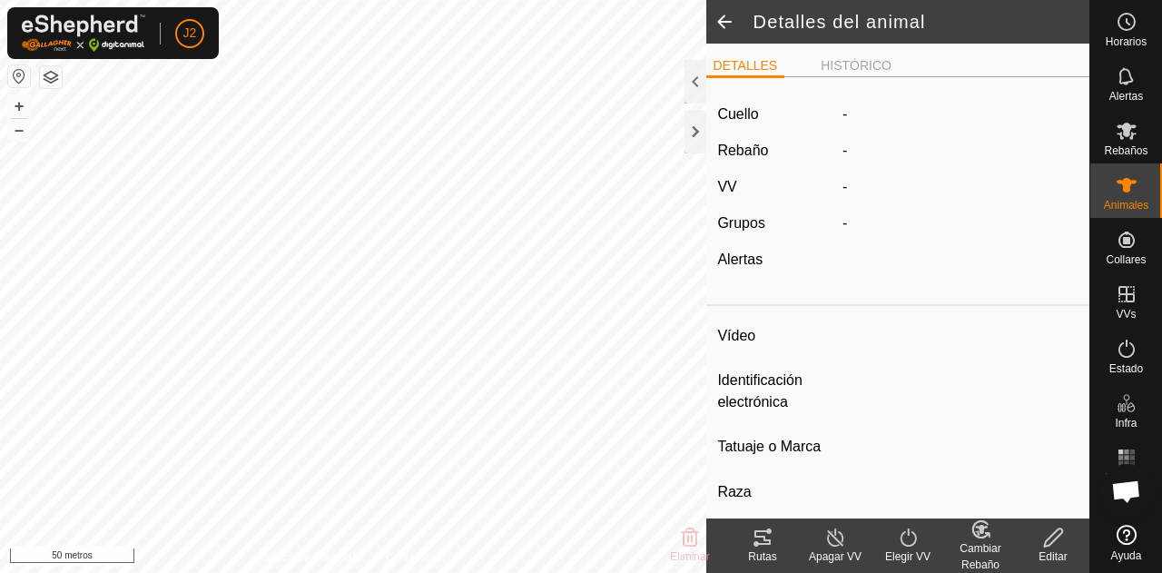
type input "Priora-2"
type input "-"
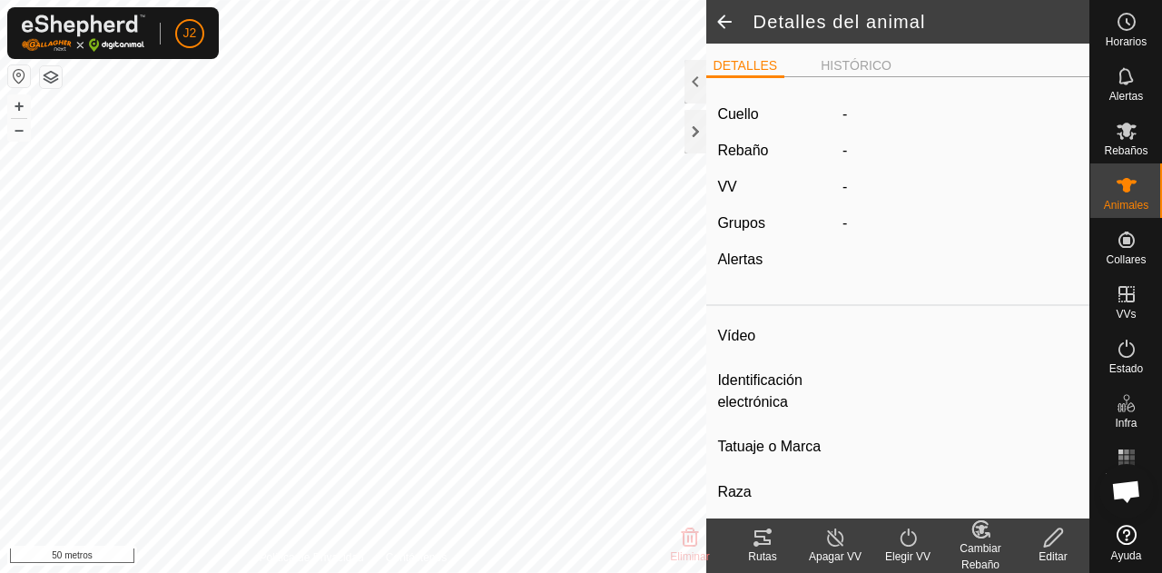
type input "0 kg"
type input "-"
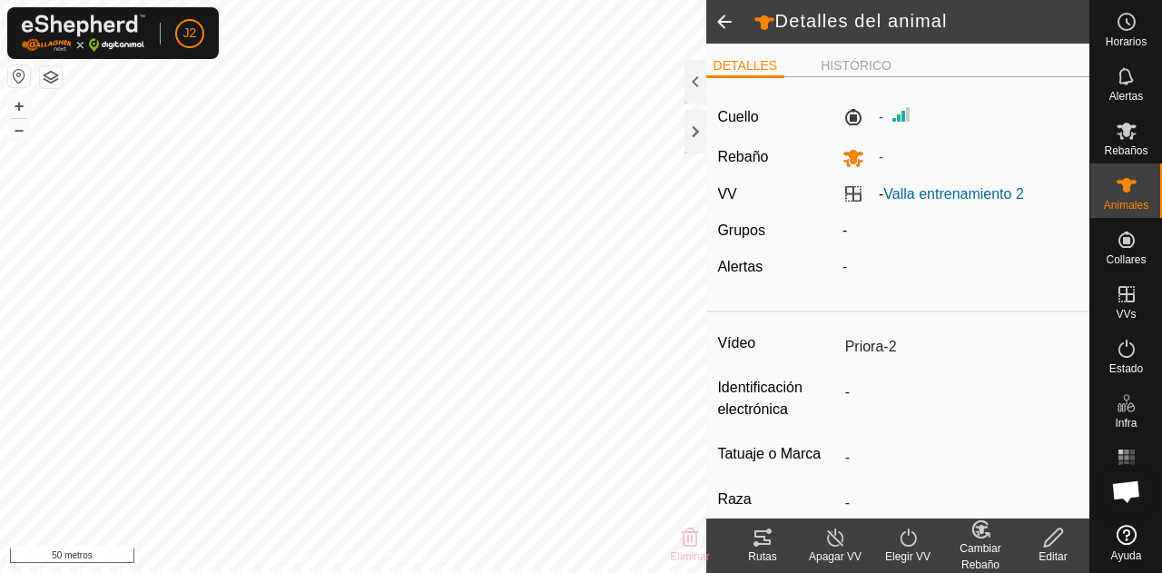
click at [761, 541] on icon at bounding box center [763, 538] width 22 height 22
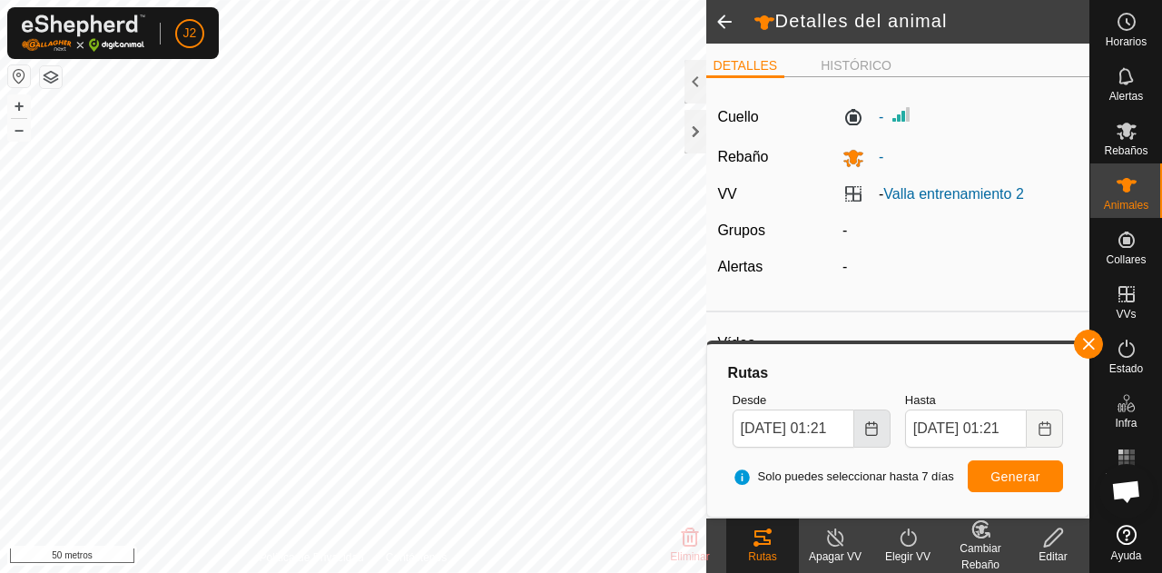
click at [877, 424] on icon "Elija fecha" at bounding box center [872, 428] width 12 height 15
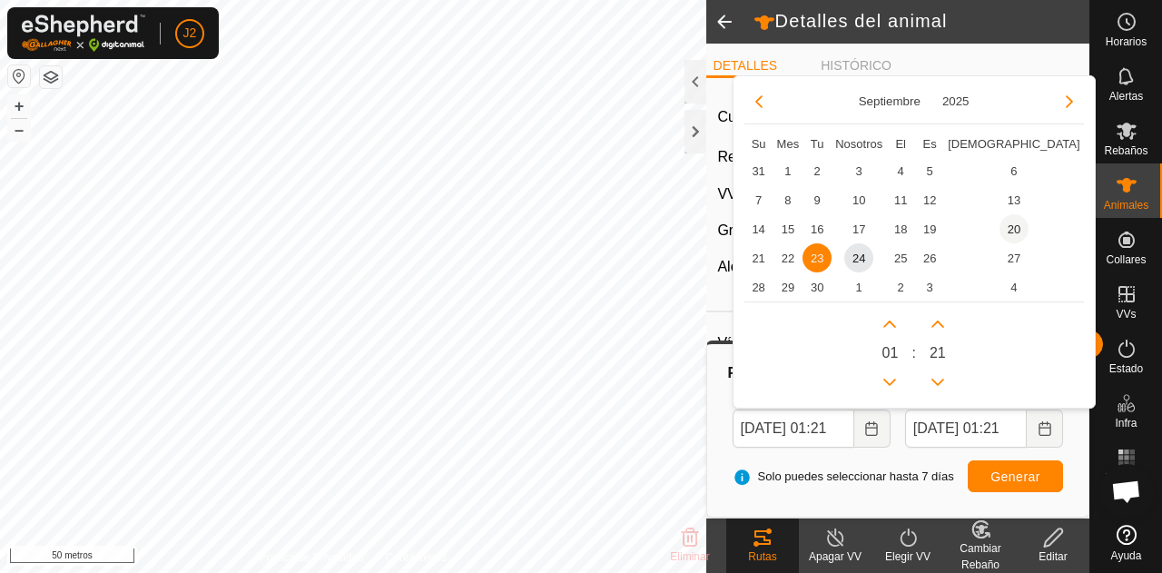
click at [1000, 238] on span "20" at bounding box center [1014, 228] width 29 height 29
type input "[DATE] 01:21"
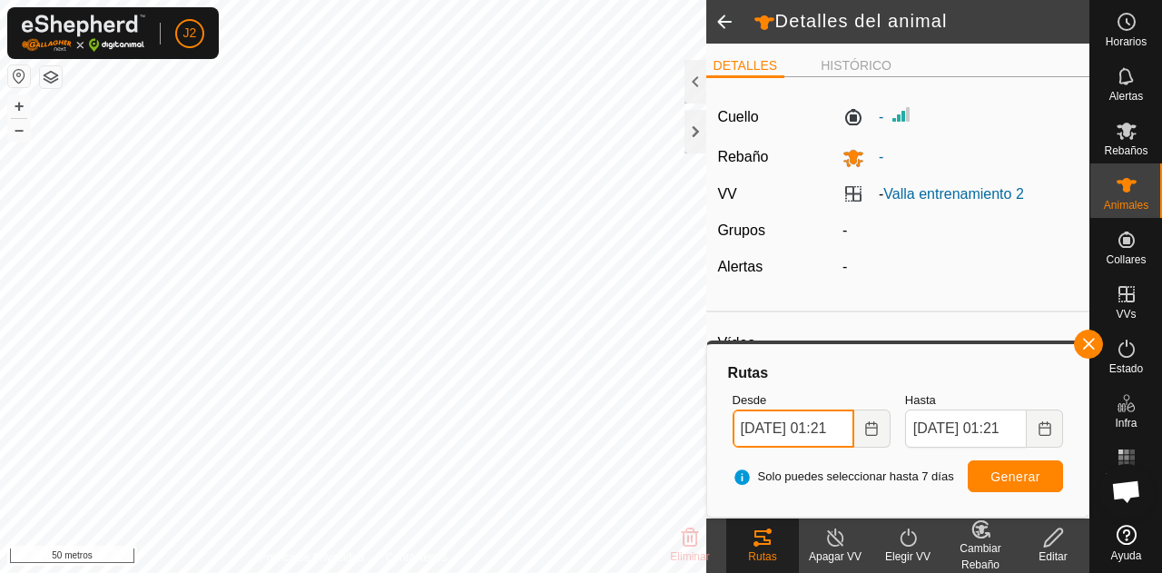
scroll to position [0, 20]
click at [1004, 477] on font "Generar" at bounding box center [1016, 476] width 50 height 15
click at [713, 22] on span at bounding box center [724, 22] width 36 height 44
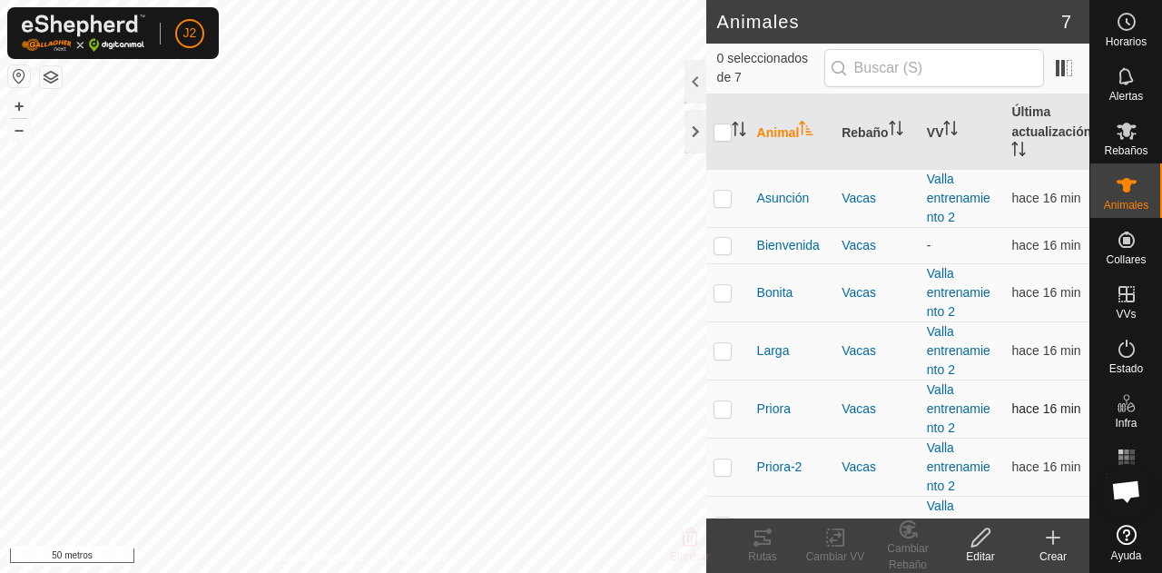
scroll to position [36, 0]
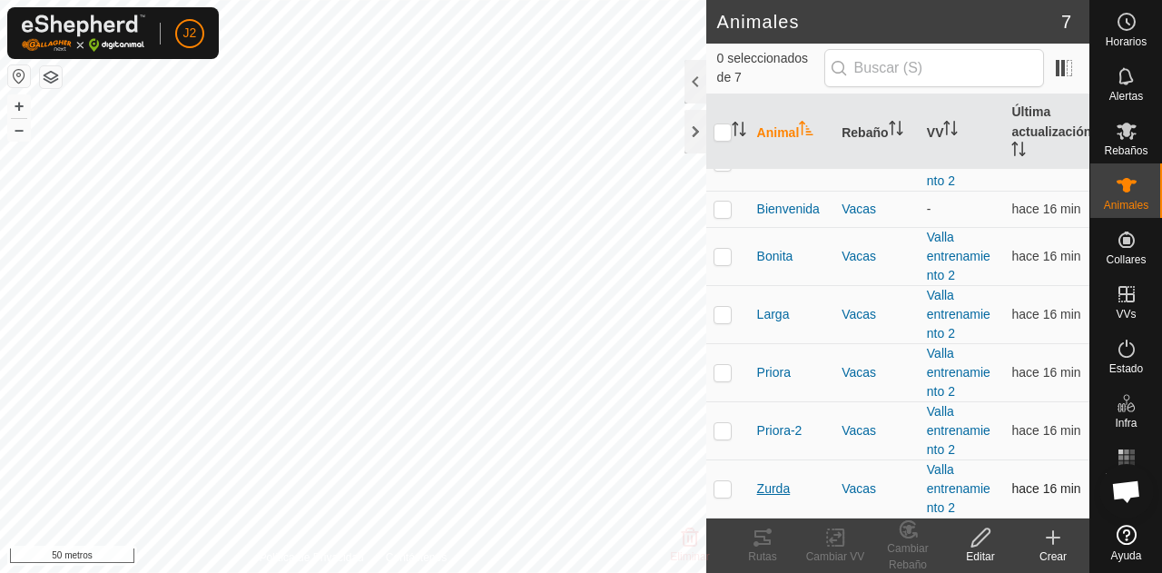
click at [770, 489] on font "Zurda" at bounding box center [774, 488] width 34 height 15
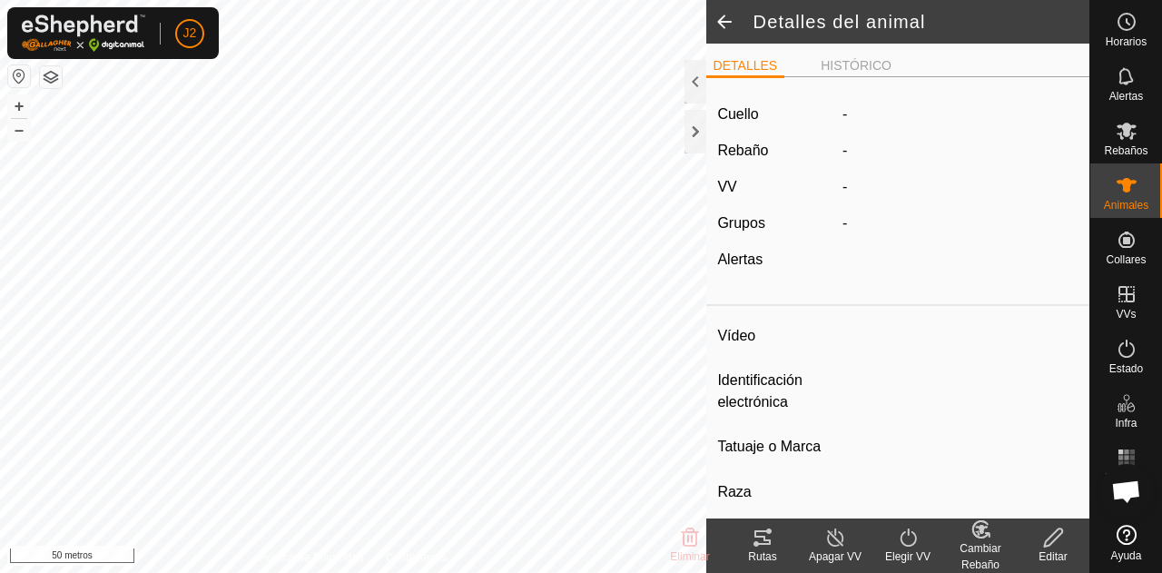
type input "Zurda"
type input "-"
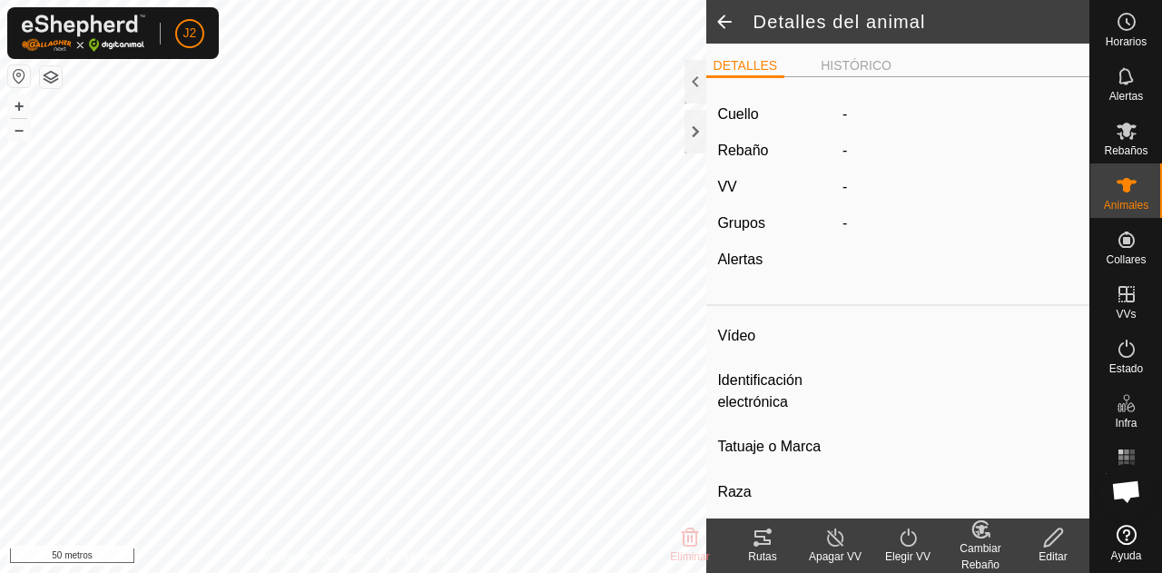
type input "0 kg"
type input "-"
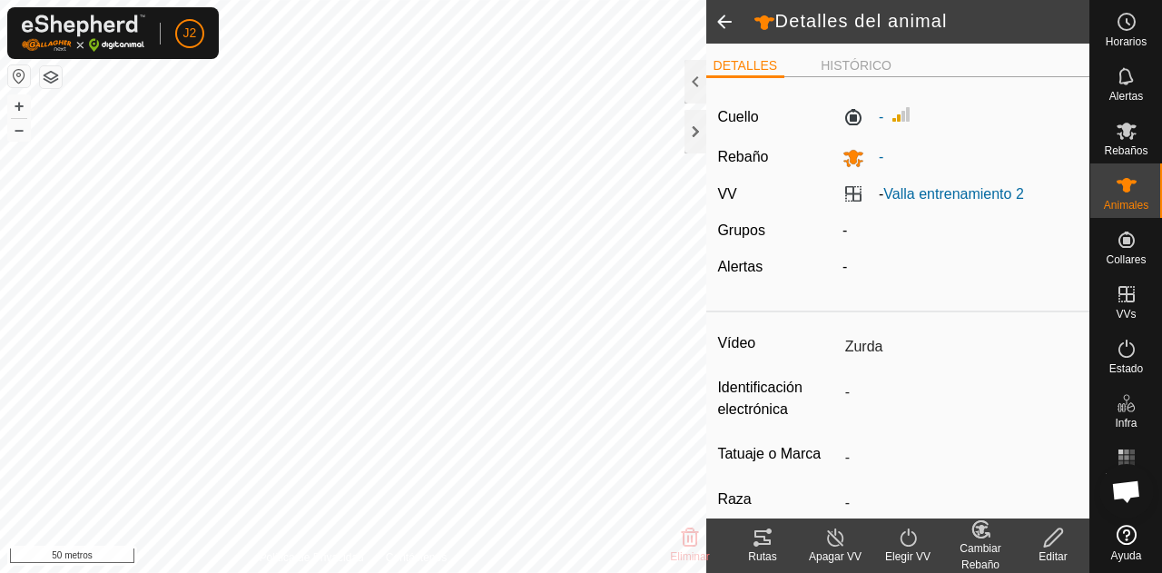
click at [769, 530] on icon at bounding box center [763, 537] width 16 height 15
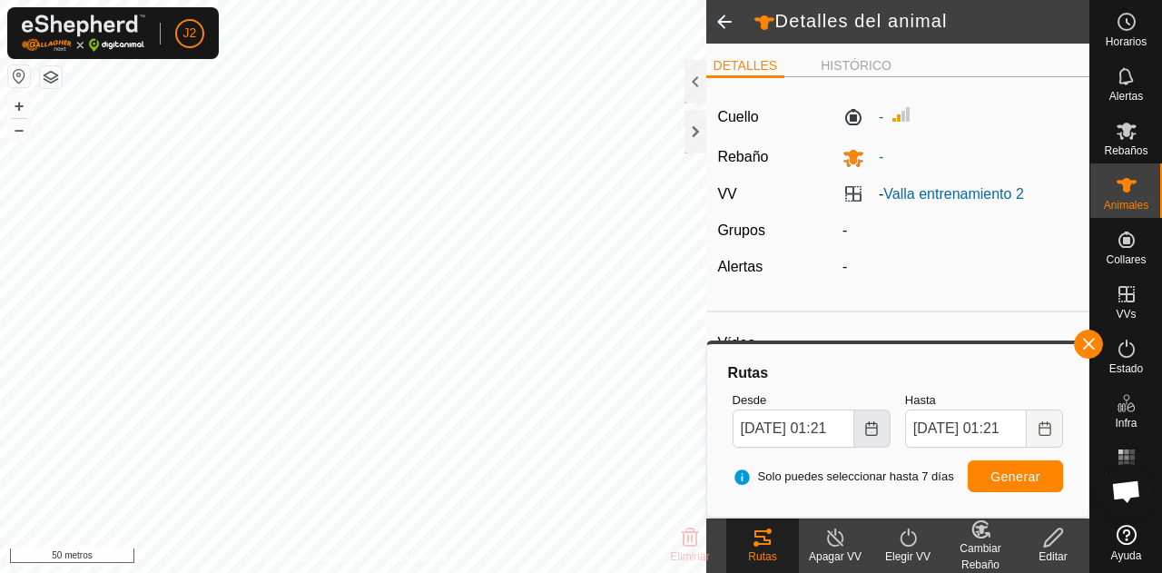
click at [863, 430] on button "Elija fecha" at bounding box center [873, 429] width 36 height 38
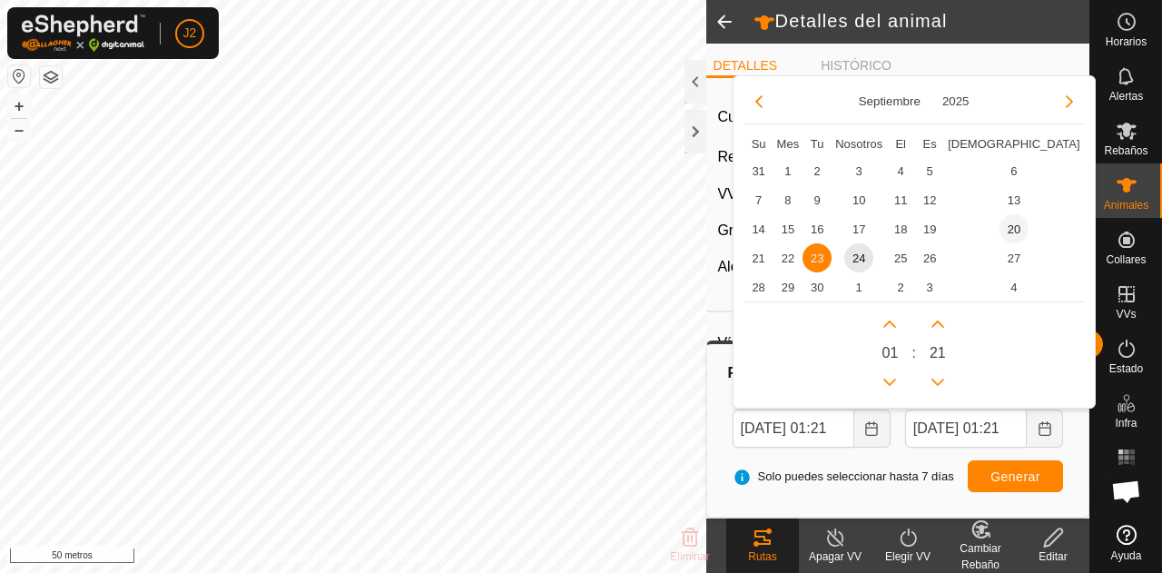
click at [1000, 225] on span "20" at bounding box center [1014, 228] width 29 height 29
type input "[DATE] 01:21"
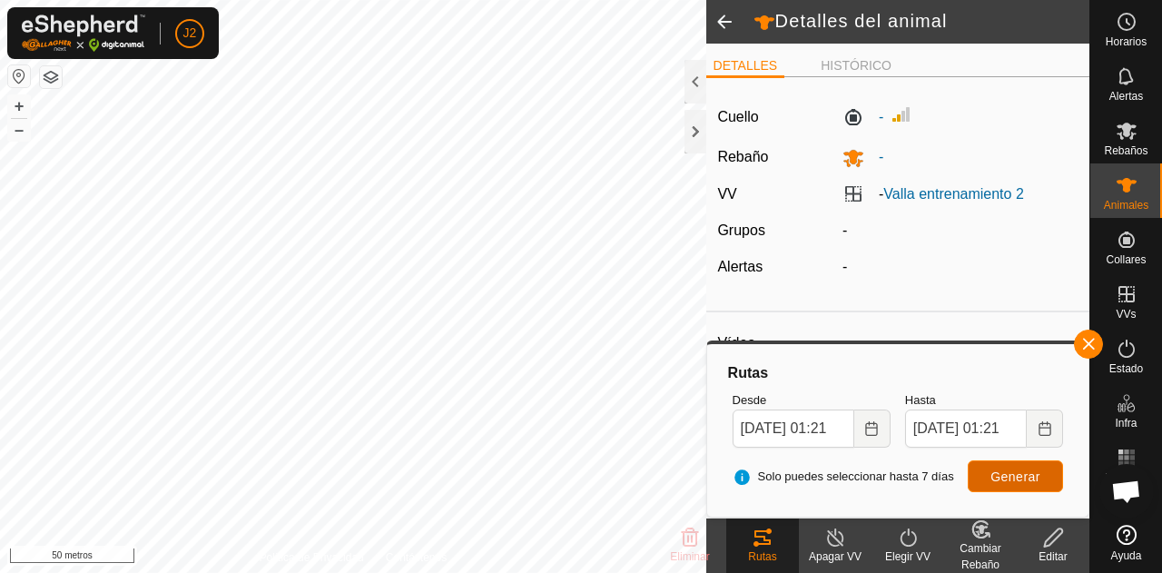
click at [977, 469] on button "Generar" at bounding box center [1015, 476] width 95 height 32
click at [843, 67] on font "HISTÓRICO" at bounding box center [856, 65] width 71 height 15
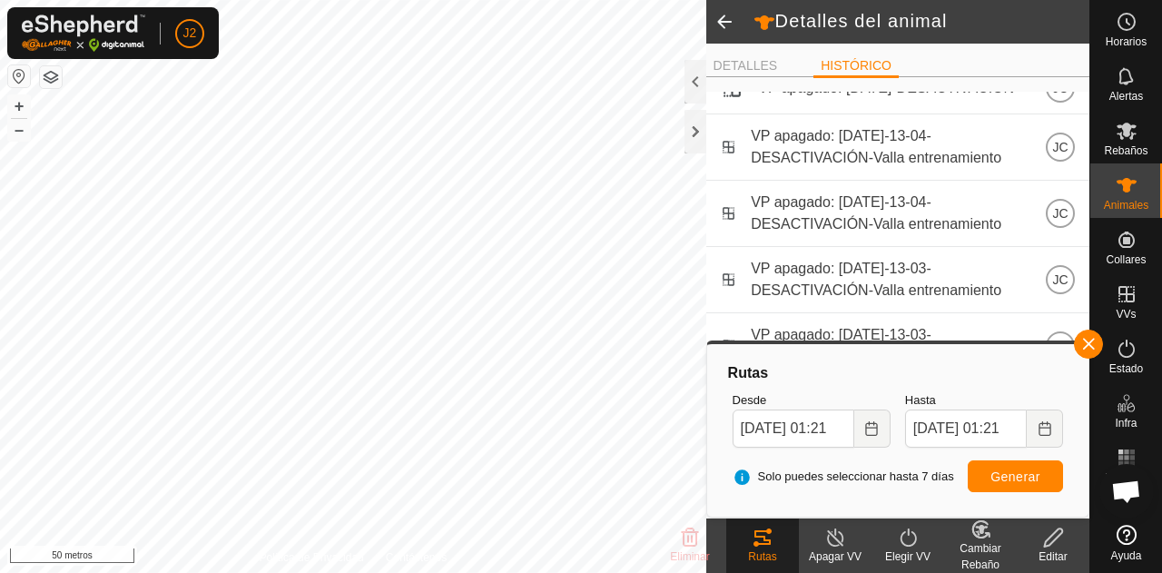
scroll to position [88, 0]
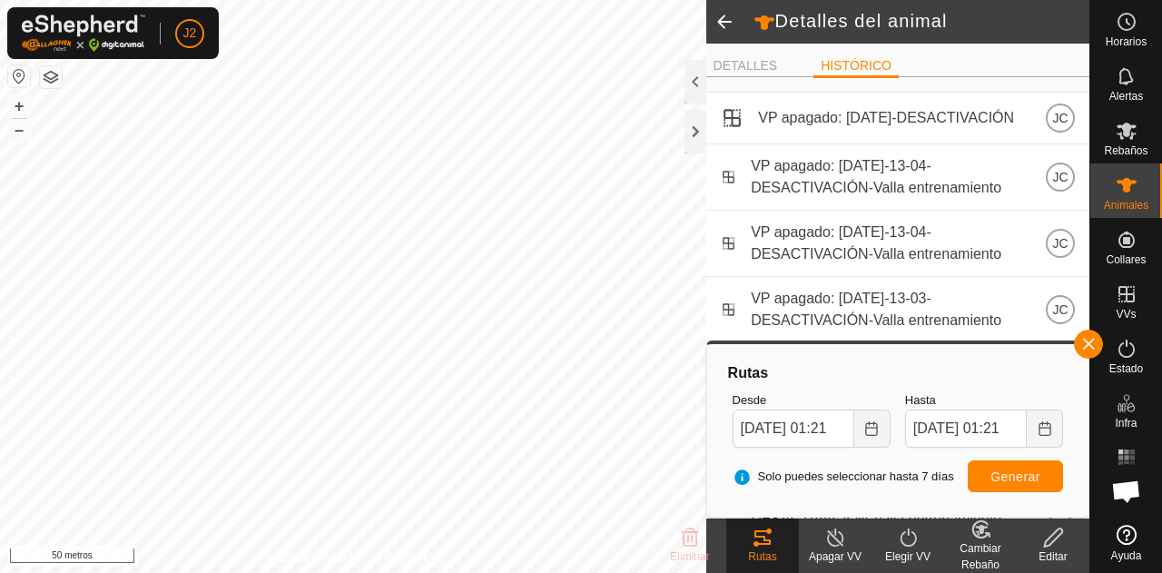
click at [730, 23] on span at bounding box center [724, 22] width 36 height 44
